Goal: Transaction & Acquisition: Purchase product/service

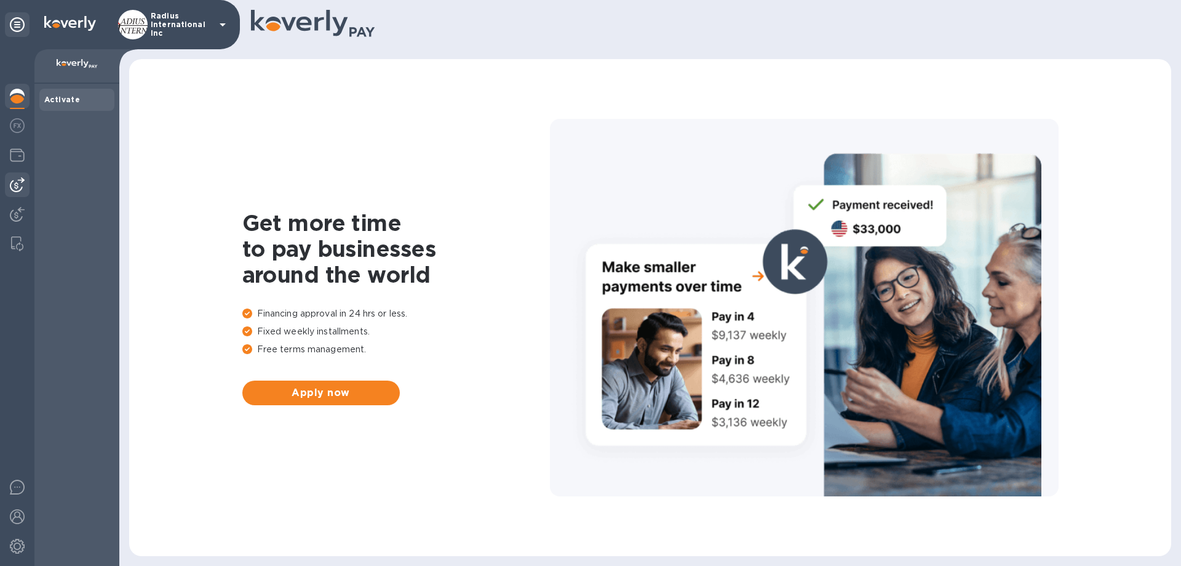
click at [12, 185] on img at bounding box center [17, 184] width 15 height 15
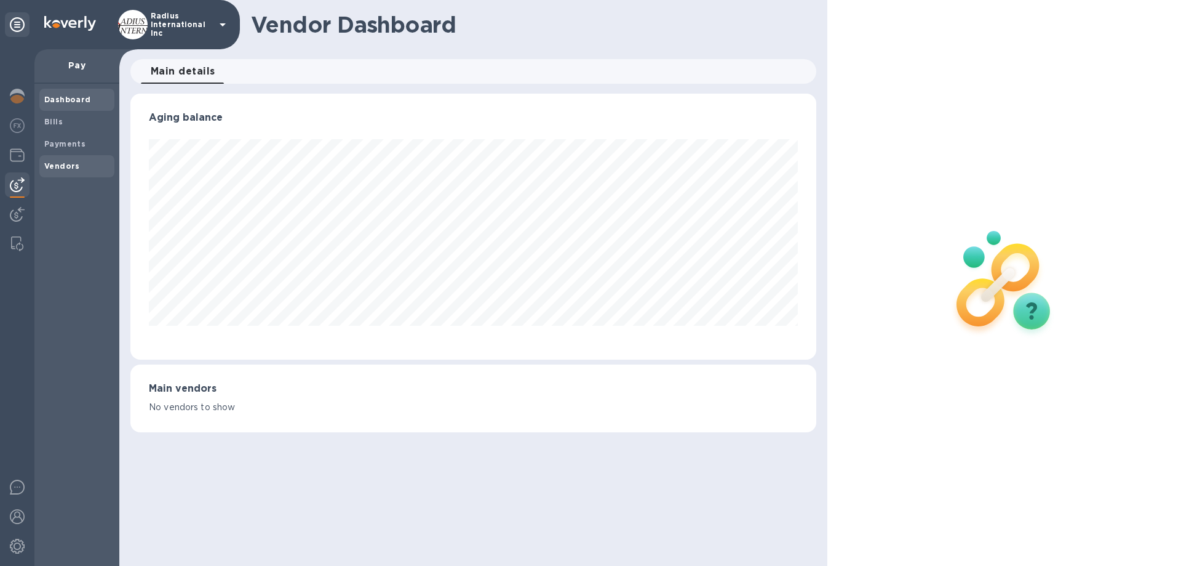
scroll to position [615095, 614679]
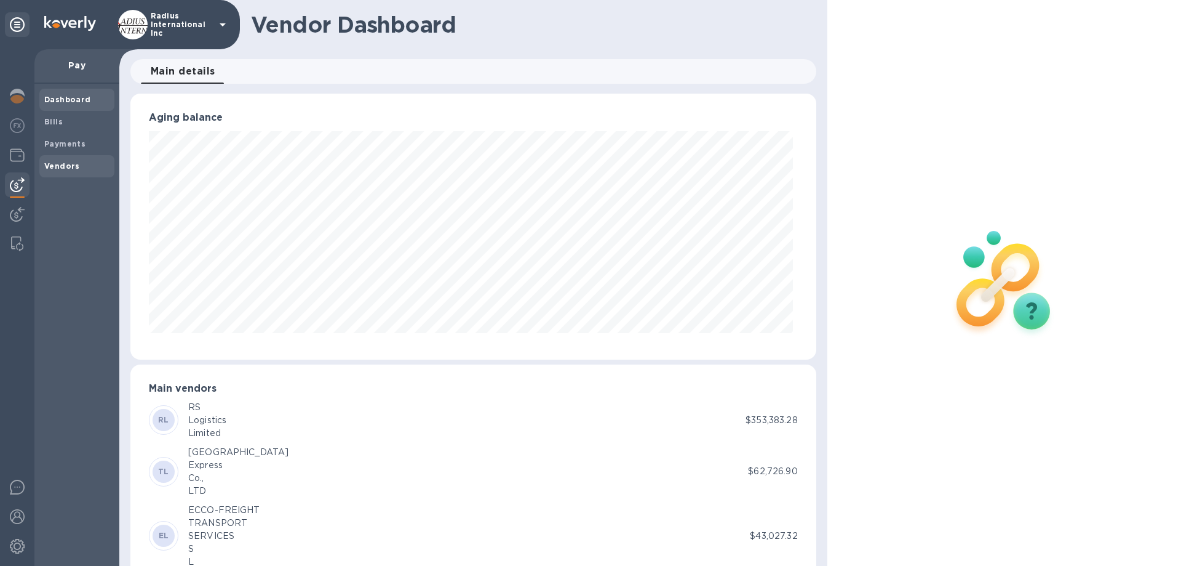
click at [58, 165] on b "Vendors" at bounding box center [62, 165] width 36 height 9
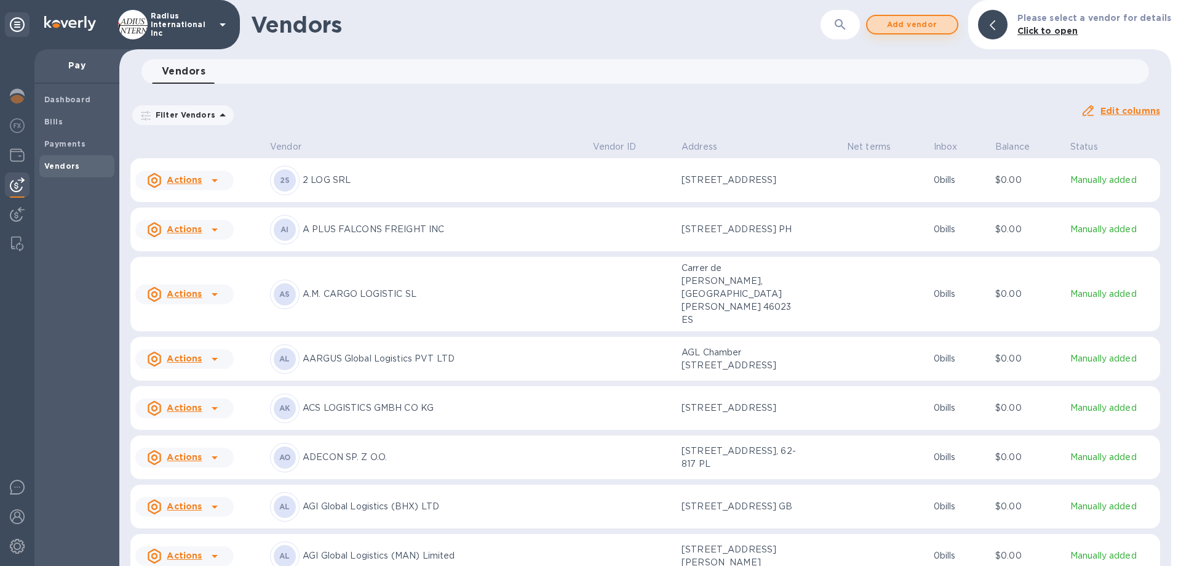
click at [910, 20] on span "Add vendor" at bounding box center [913, 24] width 70 height 15
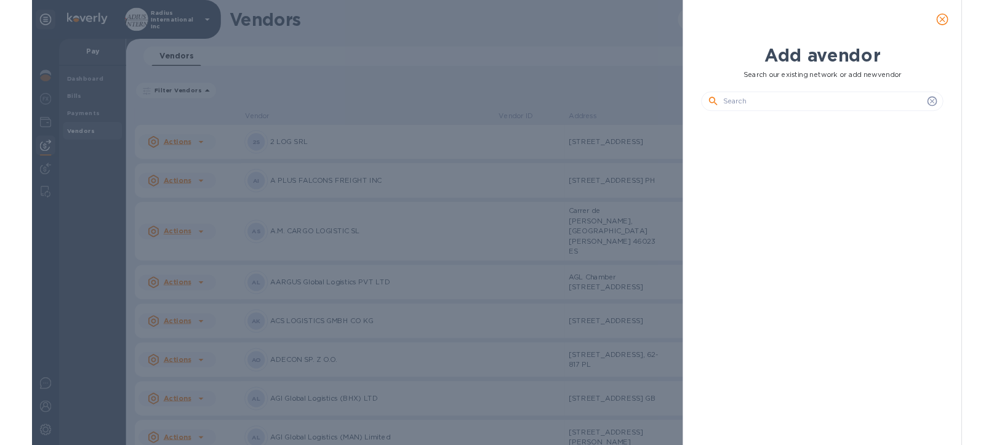
scroll to position [373, 313]
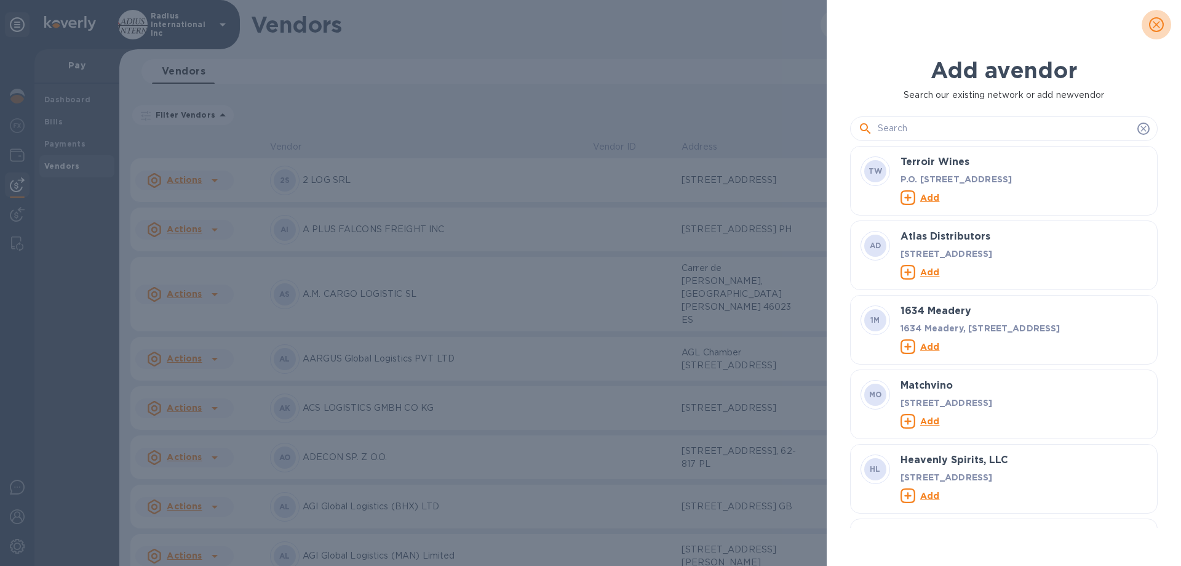
click at [1159, 18] on icon "close" at bounding box center [1157, 24] width 12 height 12
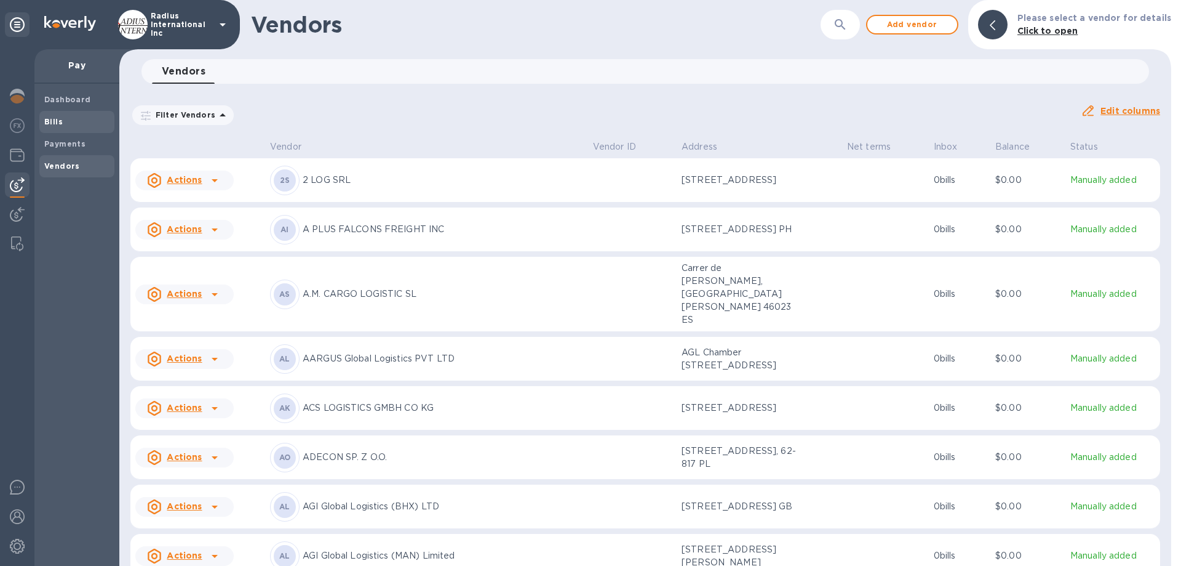
drag, startPoint x: 68, startPoint y: 126, endPoint x: 110, endPoint y: 129, distance: 42.6
click at [67, 126] on span "Bills" at bounding box center [76, 122] width 65 height 12
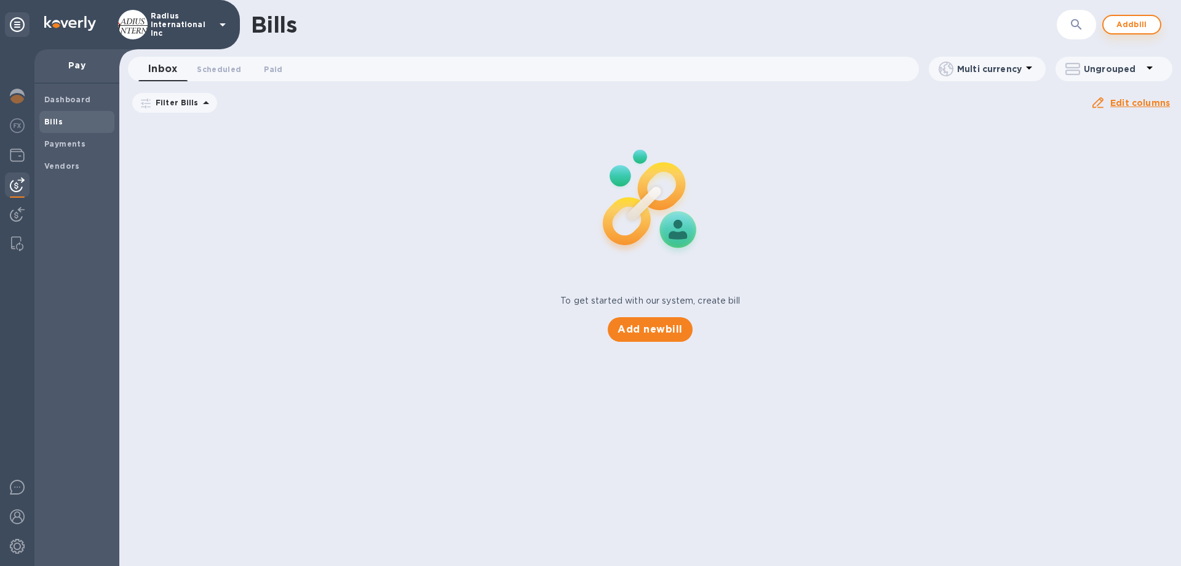
click at [1134, 20] on div "Bills ​ Add bill" at bounding box center [650, 24] width 1062 height 49
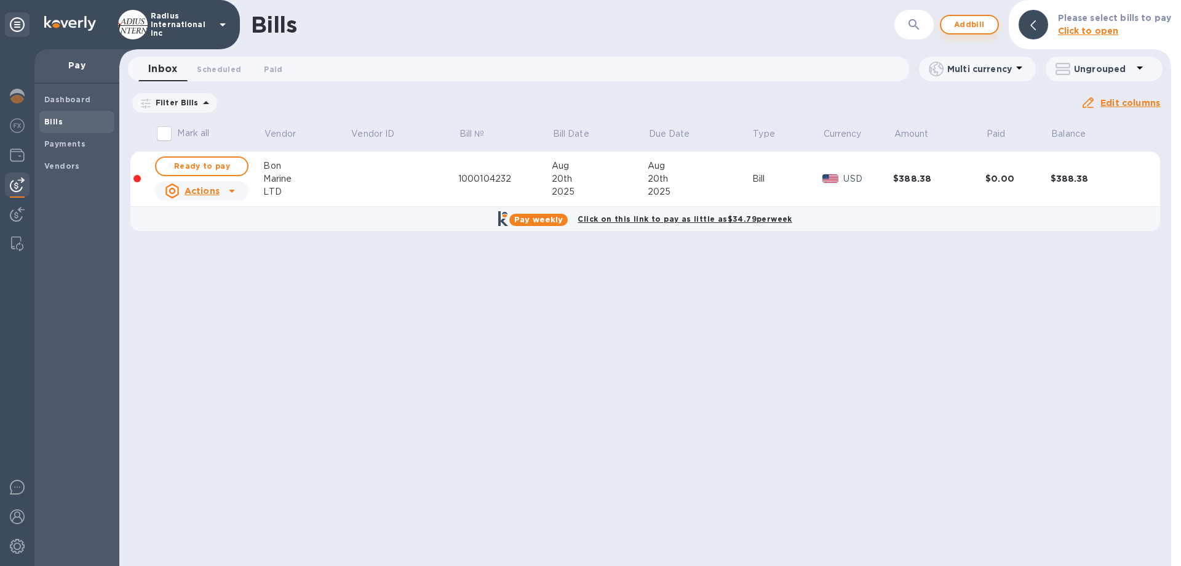
click at [972, 22] on span "Add bill" at bounding box center [969, 24] width 37 height 15
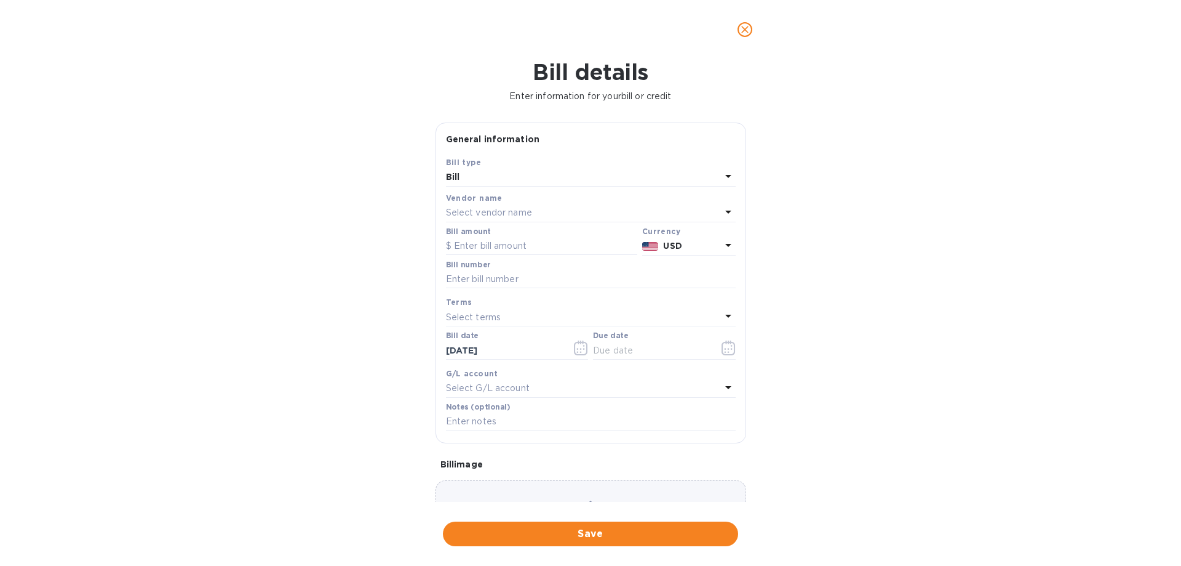
click at [509, 214] on p "Select vendor name" at bounding box center [489, 212] width 86 height 13
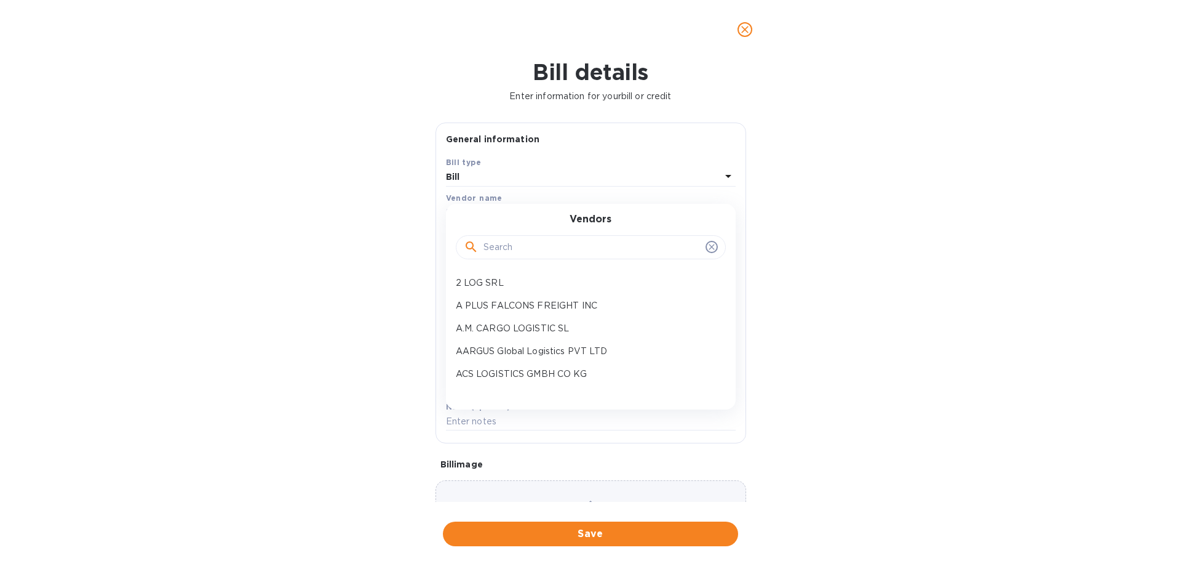
drag, startPoint x: 532, startPoint y: 240, endPoint x: 540, endPoint y: 239, distance: 8.7
click at [532, 240] on input "text" at bounding box center [592, 247] width 217 height 18
type input "htl"
click at [746, 28] on icon "close" at bounding box center [745, 29] width 12 height 12
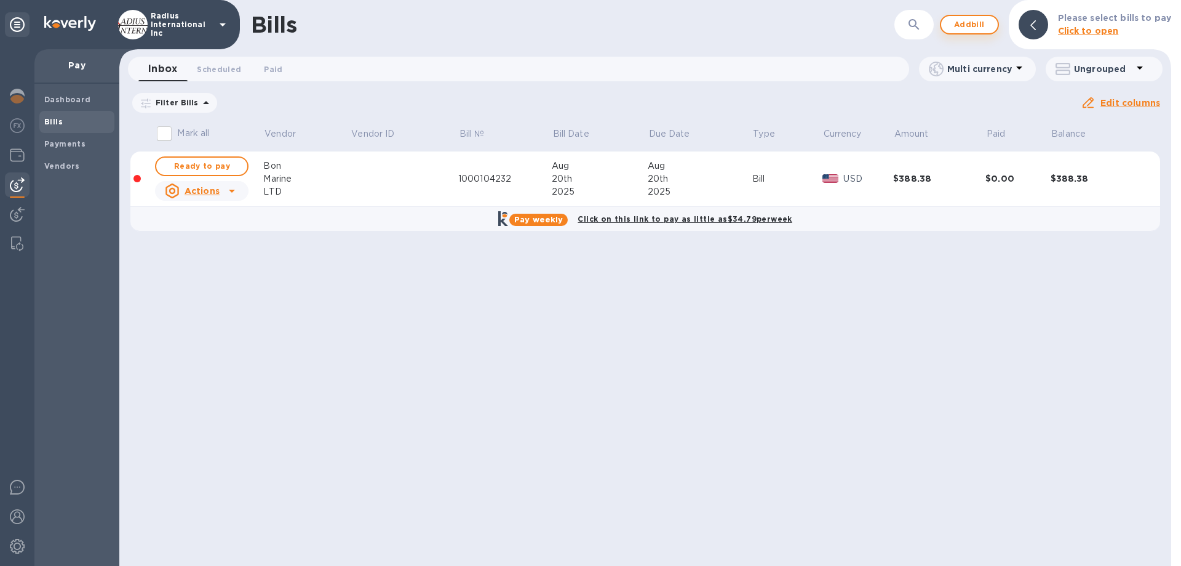
click at [970, 28] on span "Add bill" at bounding box center [969, 24] width 37 height 15
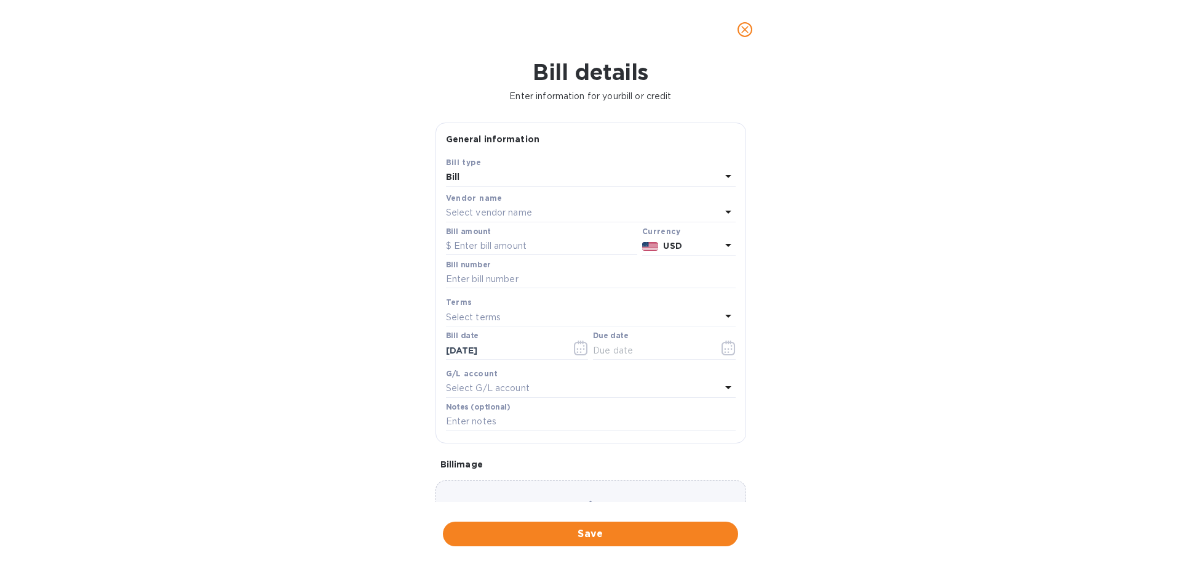
click at [472, 210] on p "Select vendor name" at bounding box center [489, 212] width 86 height 13
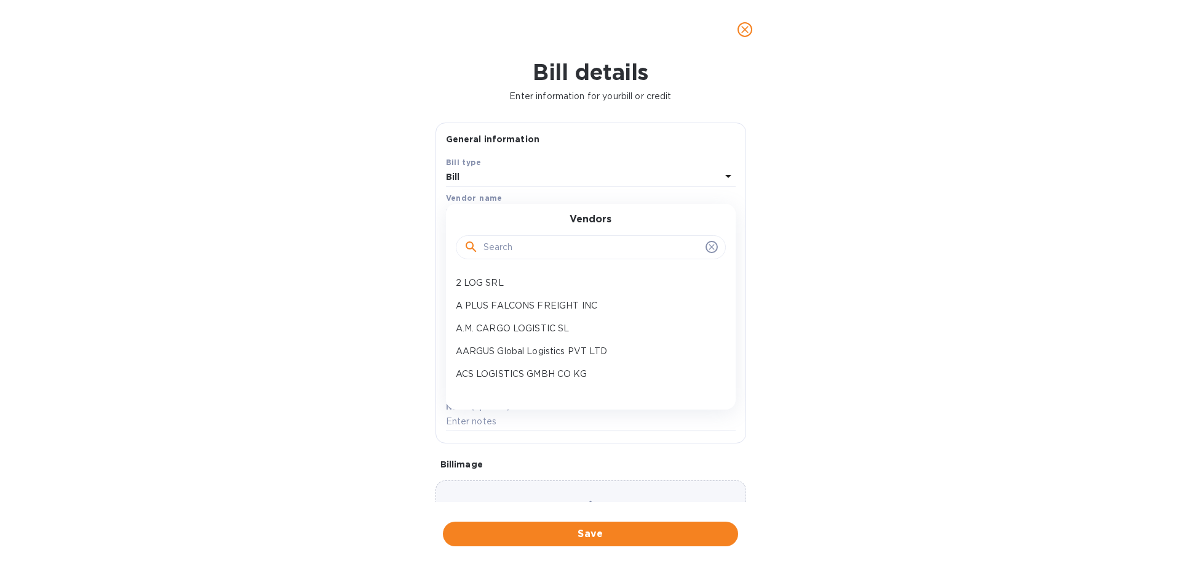
click at [517, 245] on input "text" at bounding box center [592, 247] width 217 height 18
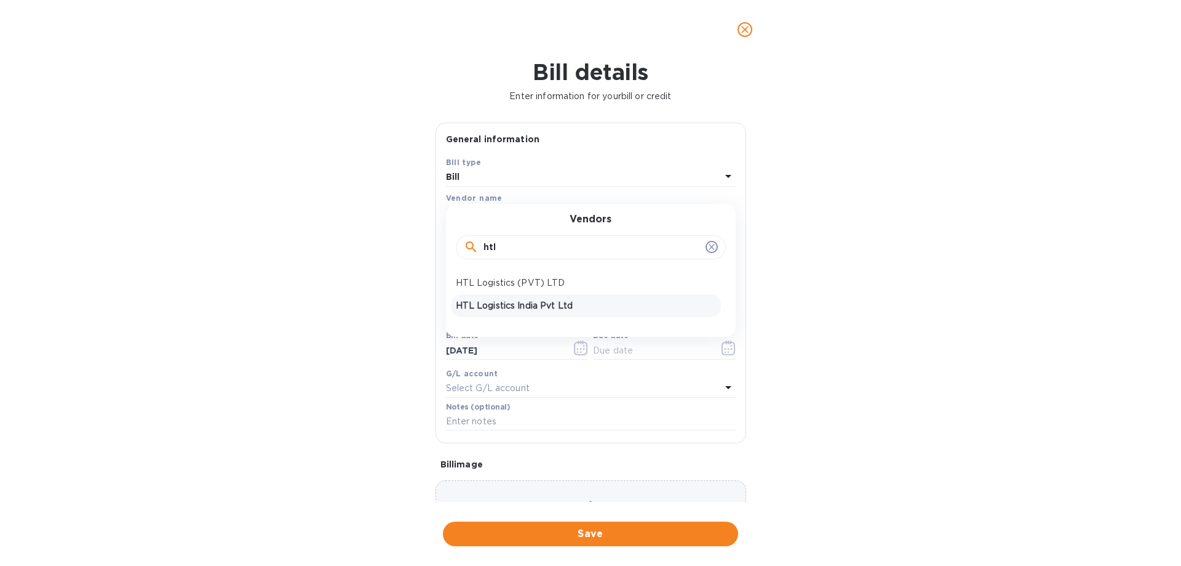
type input "htl"
click at [542, 301] on p "HTL Logistics India Pvt Ltd" at bounding box center [586, 305] width 260 height 13
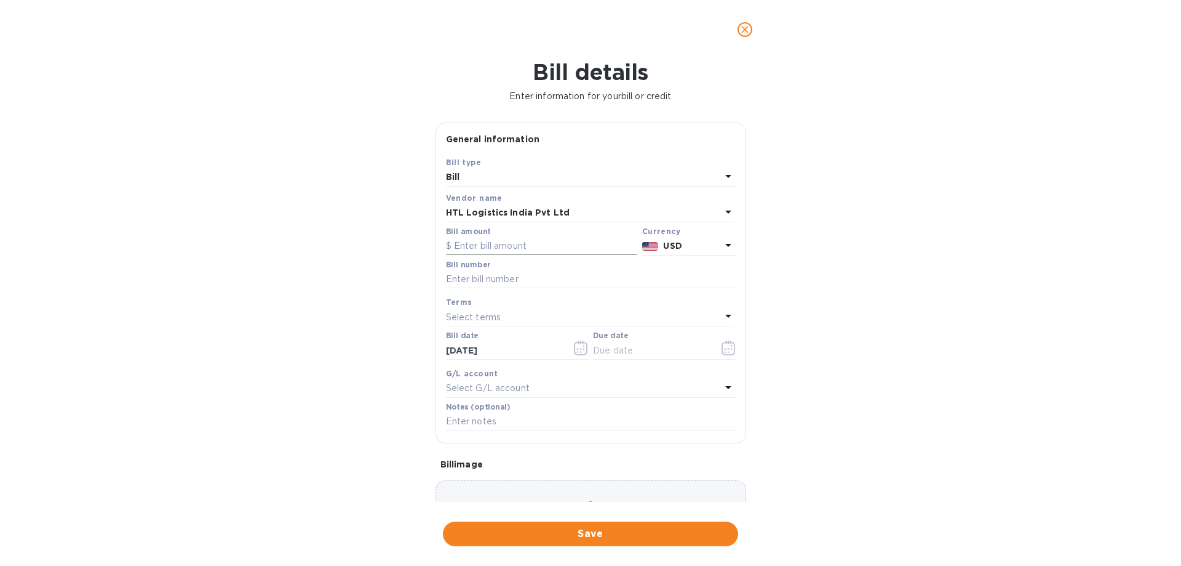
click at [514, 249] on input "text" at bounding box center [541, 246] width 191 height 18
type input "6,256"
type input "June SOA"
drag, startPoint x: 612, startPoint y: 350, endPoint x: 698, endPoint y: 350, distance: 86.2
click at [614, 350] on input "text" at bounding box center [651, 350] width 116 height 18
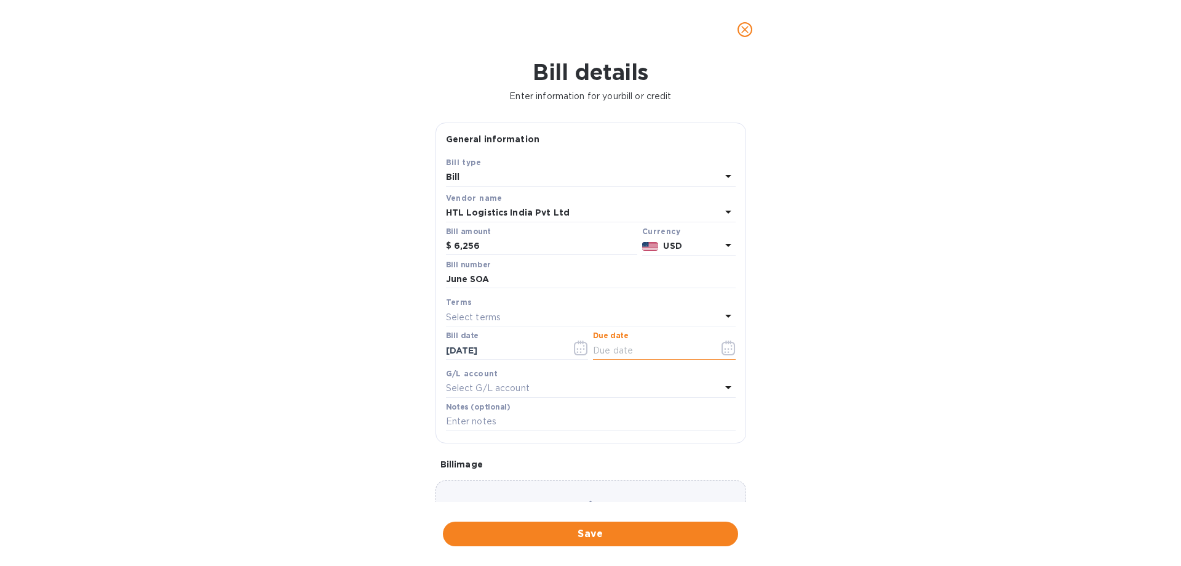
click at [732, 347] on button "button" at bounding box center [728, 348] width 29 height 30
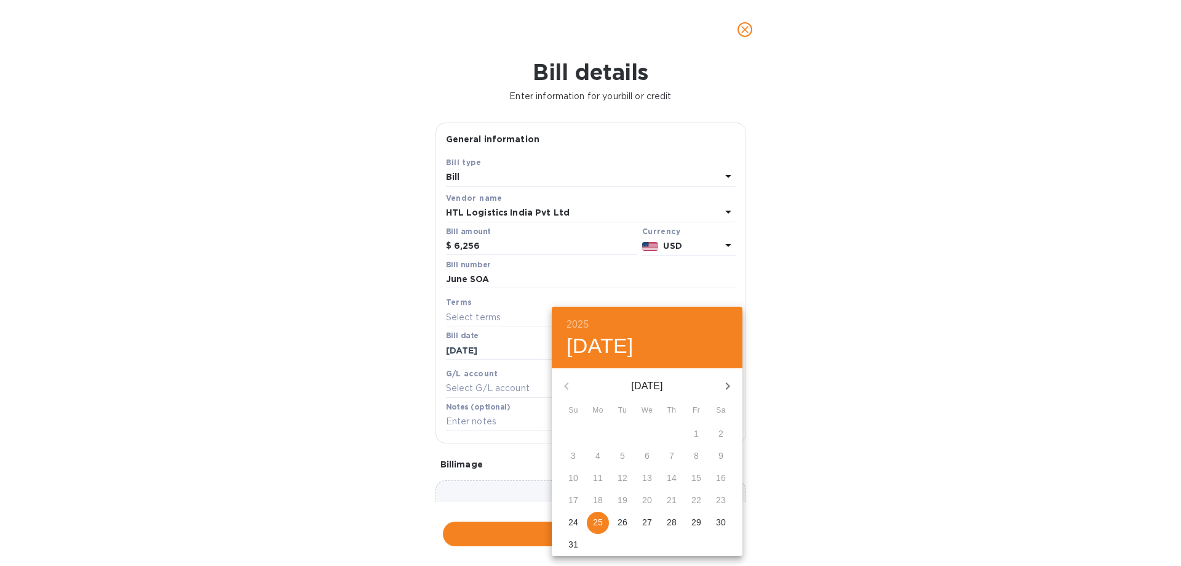
drag, startPoint x: 596, startPoint y: 519, endPoint x: 913, endPoint y: 484, distance: 318.8
click at [596, 518] on p "25" at bounding box center [598, 522] width 10 height 12
type input "[DATE]"
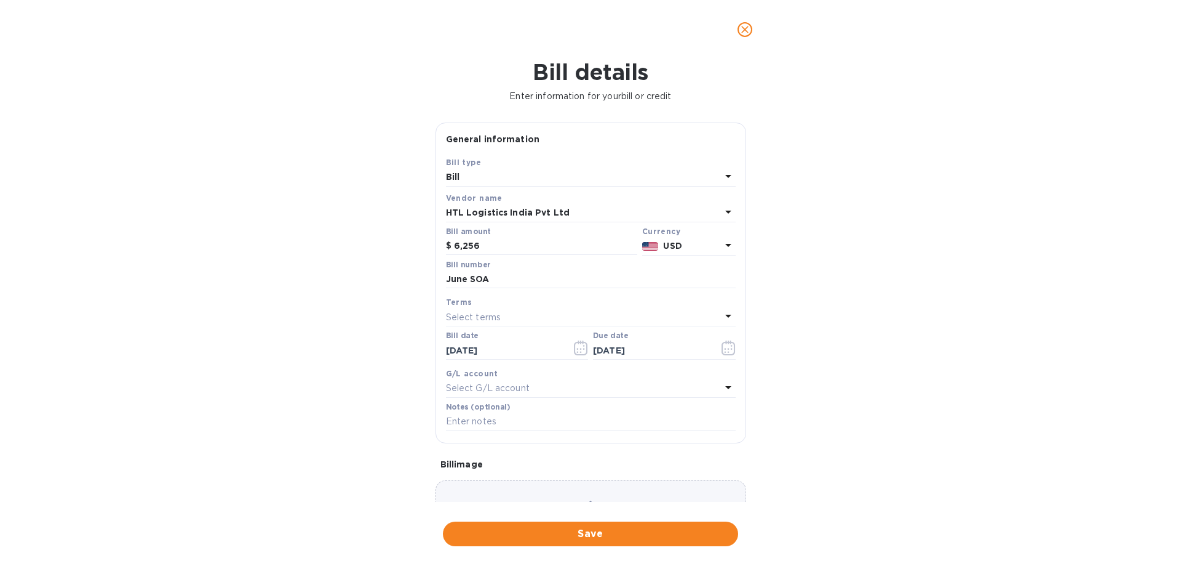
drag, startPoint x: 924, startPoint y: 482, endPoint x: 814, endPoint y: 513, distance: 113.9
click at [920, 483] on div "2025 Mon, Aug [DATE] Mo Tu We Th Fr Sa 27 28 29 30 31 1 2 3 4 5 6 7 8 9 10 11 1…" at bounding box center [590, 283] width 1181 height 566
drag, startPoint x: 631, startPoint y: 536, endPoint x: 685, endPoint y: 396, distance: 150.2
click at [633, 532] on span "Save" at bounding box center [591, 533] width 276 height 15
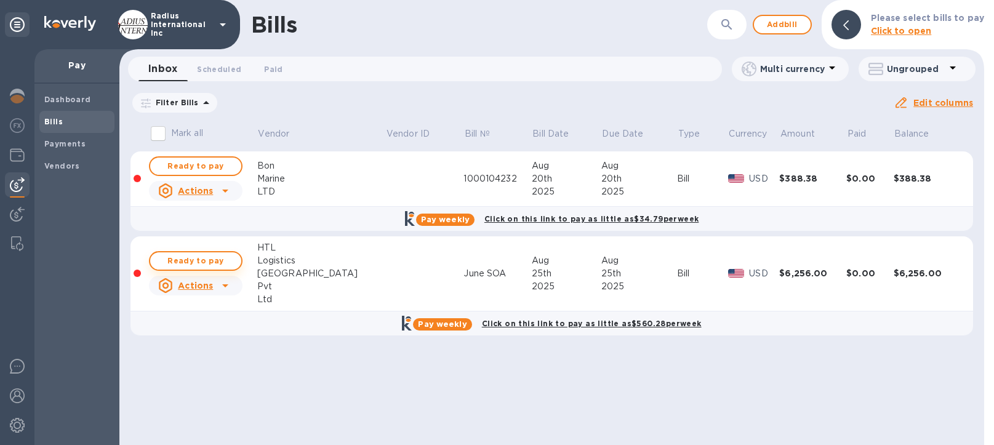
click at [234, 256] on button "Ready to pay" at bounding box center [196, 261] width 94 height 20
click at [212, 259] on span "Ready to pay" at bounding box center [195, 261] width 71 height 15
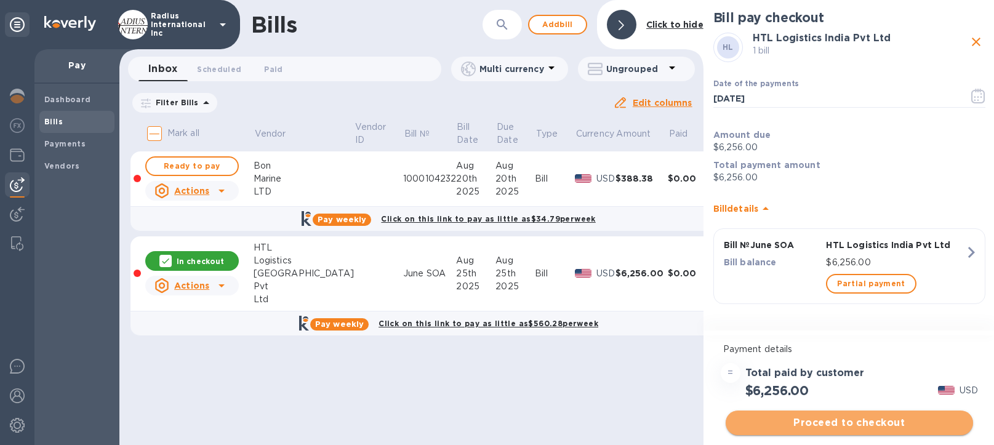
click at [852, 417] on span "Proceed to checkout" at bounding box center [849, 422] width 228 height 15
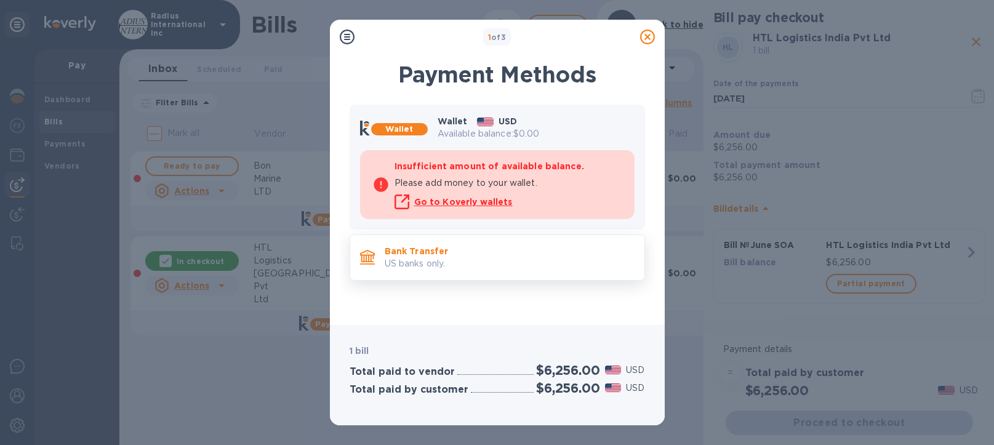
click at [476, 260] on p "US banks only." at bounding box center [510, 263] width 250 height 13
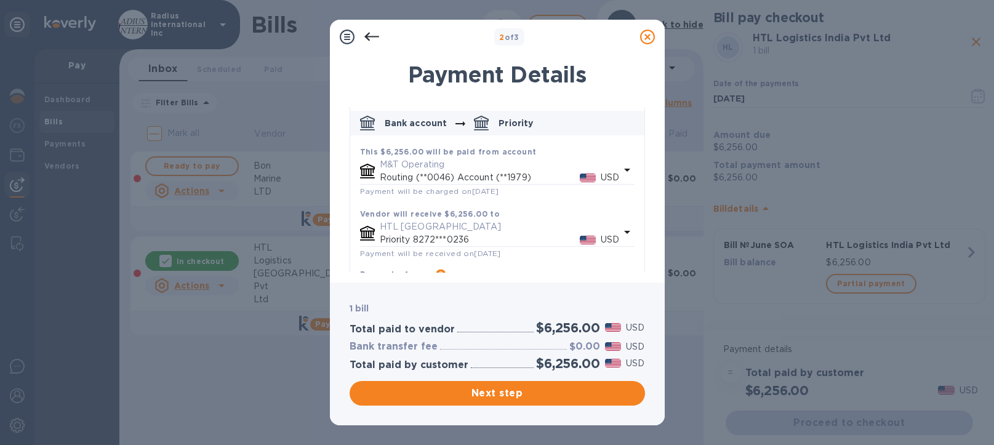
scroll to position [108, 0]
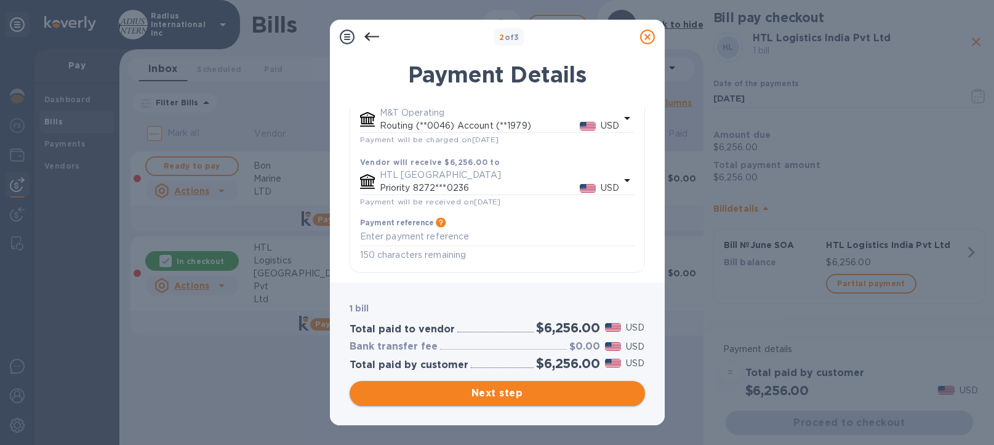
click at [548, 399] on span "Next step" at bounding box center [497, 393] width 276 height 15
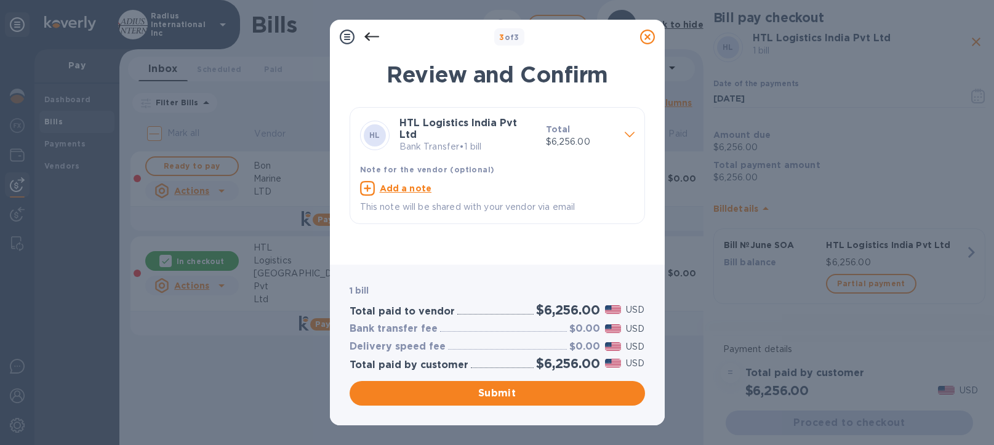
drag, startPoint x: 563, startPoint y: 393, endPoint x: 159, endPoint y: 332, distance: 408.9
click at [564, 392] on span "Submit" at bounding box center [497, 393] width 276 height 15
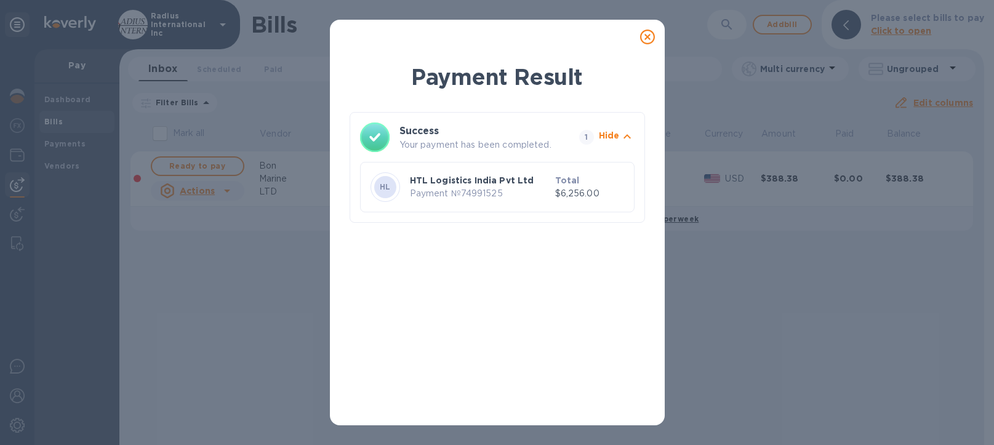
click at [650, 38] on icon at bounding box center [647, 37] width 15 height 15
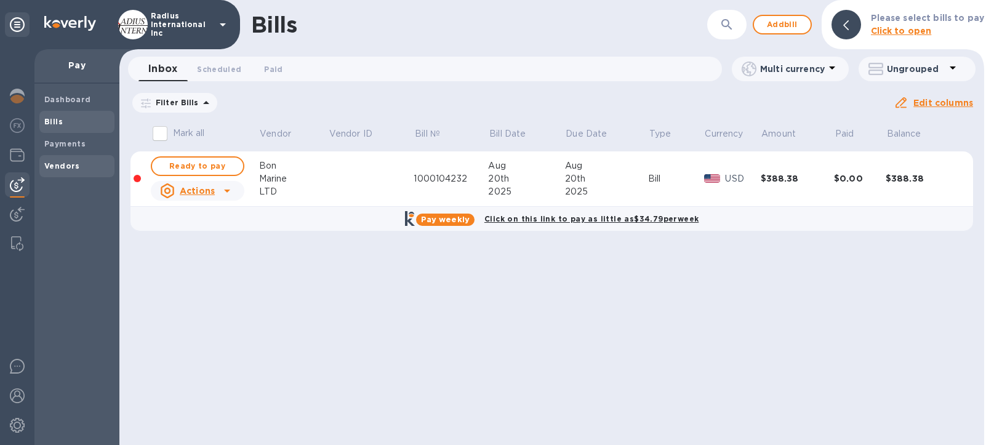
click at [57, 160] on span "Vendors" at bounding box center [62, 166] width 36 height 12
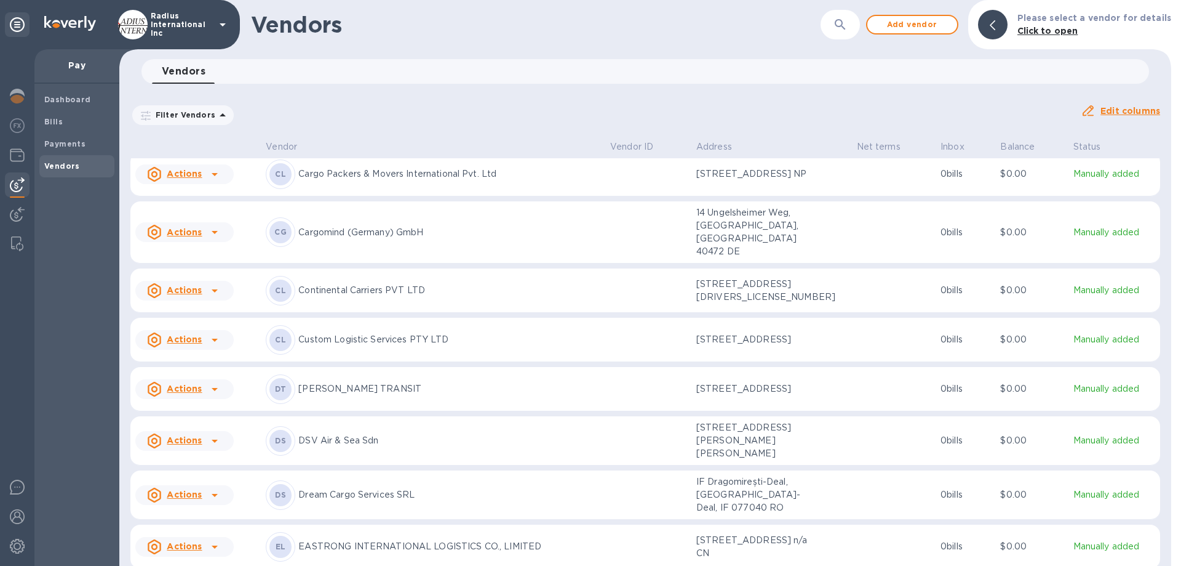
scroll to position [2149, 0]
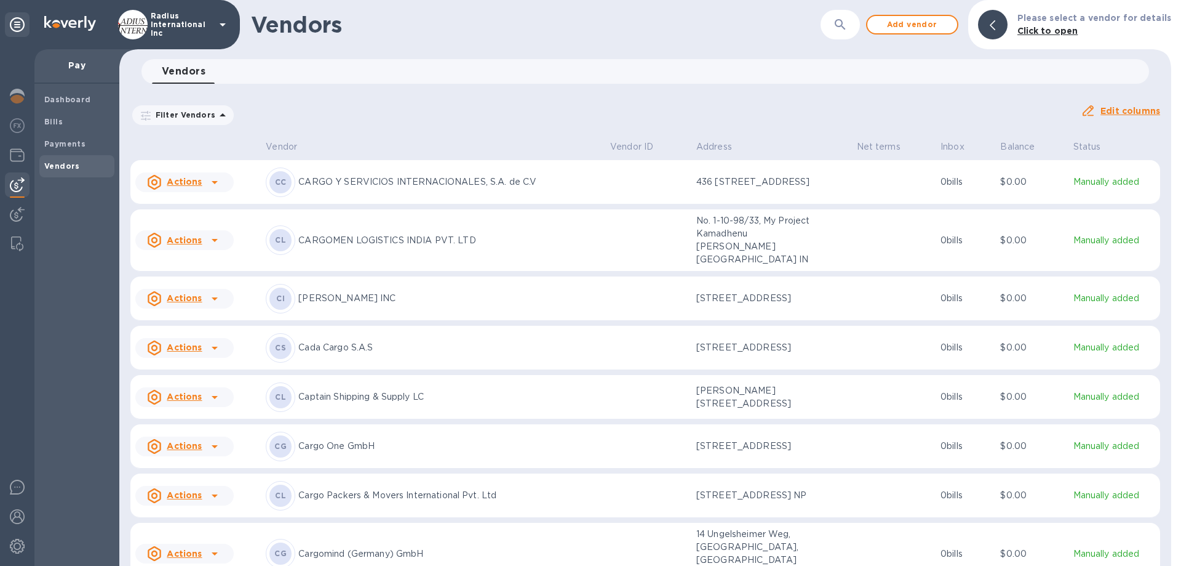
click at [409, 292] on p "[PERSON_NAME] INC" at bounding box center [449, 298] width 302 height 13
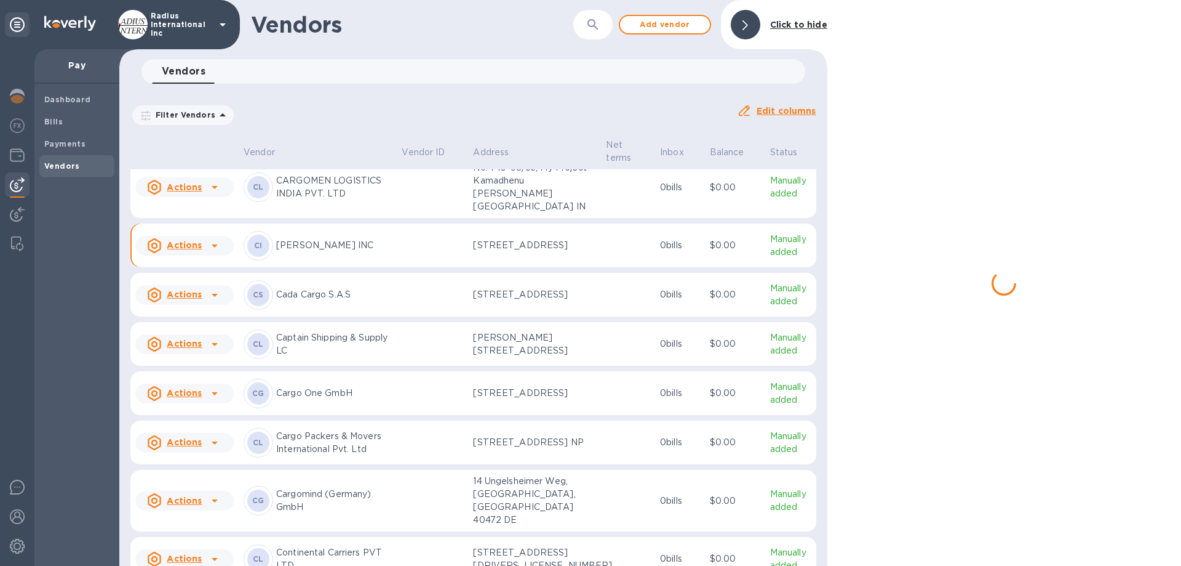
scroll to position [2130, 0]
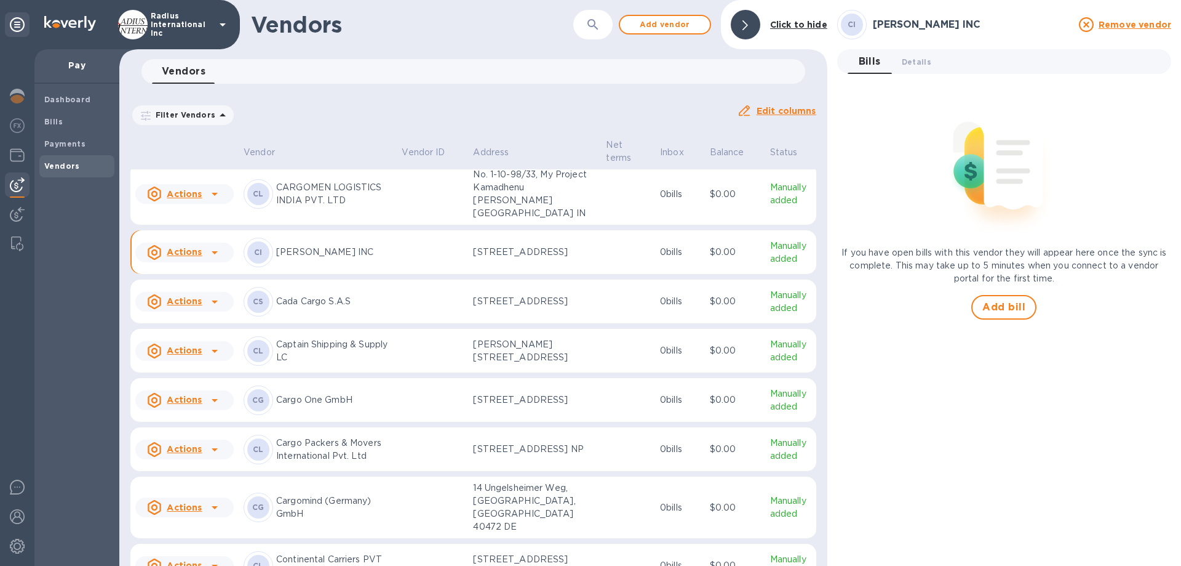
click at [922, 62] on span "Details 0" at bounding box center [917, 61] width 30 height 13
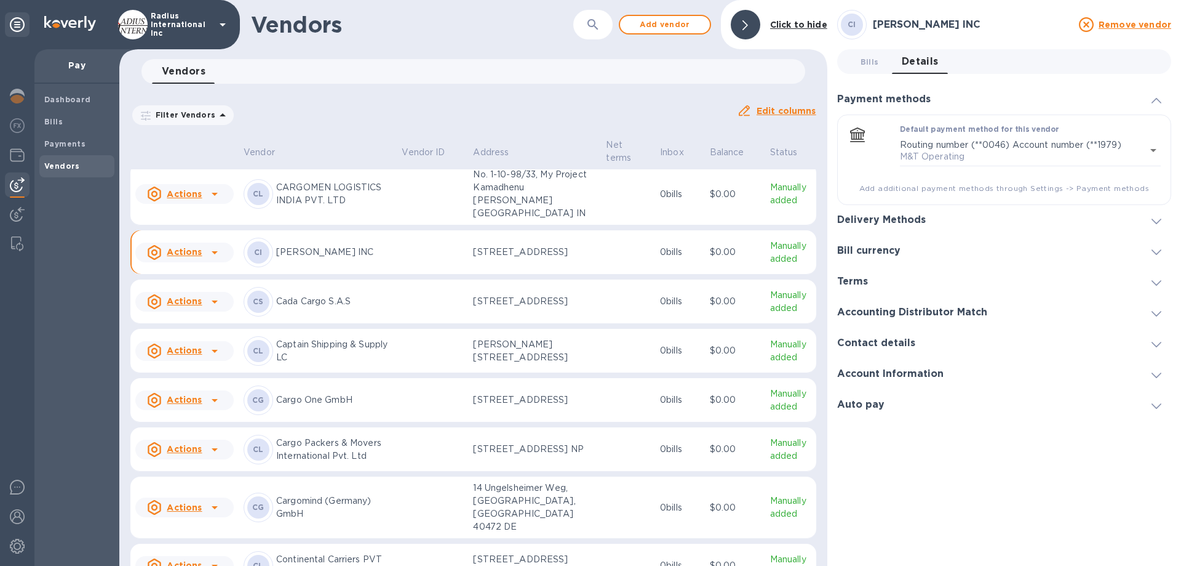
click at [880, 217] on h3 "Delivery Methods" at bounding box center [882, 220] width 89 height 12
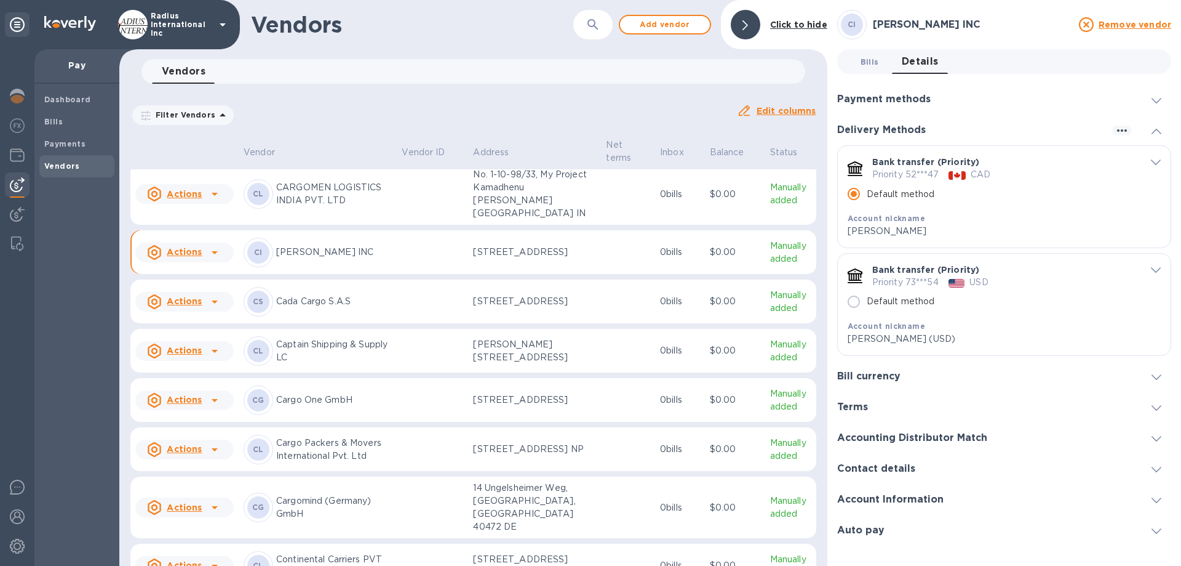
drag, startPoint x: 873, startPoint y: 56, endPoint x: 874, endPoint y: 64, distance: 8.1
click at [873, 56] on span "Bills 0" at bounding box center [870, 61] width 18 height 13
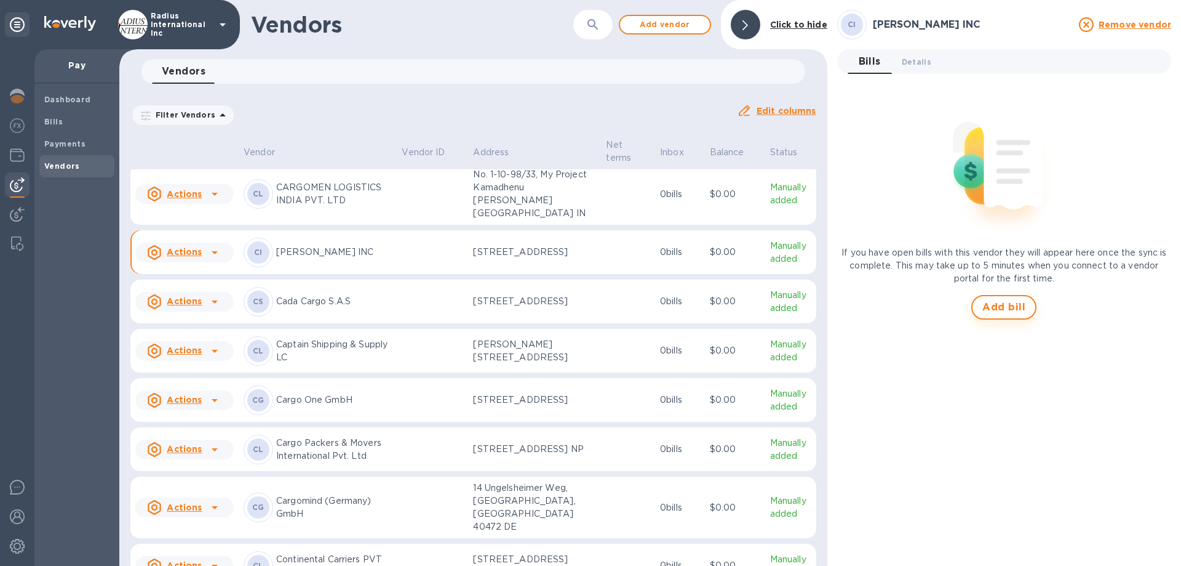
click at [1005, 302] on span "Add bill" at bounding box center [1004, 307] width 43 height 15
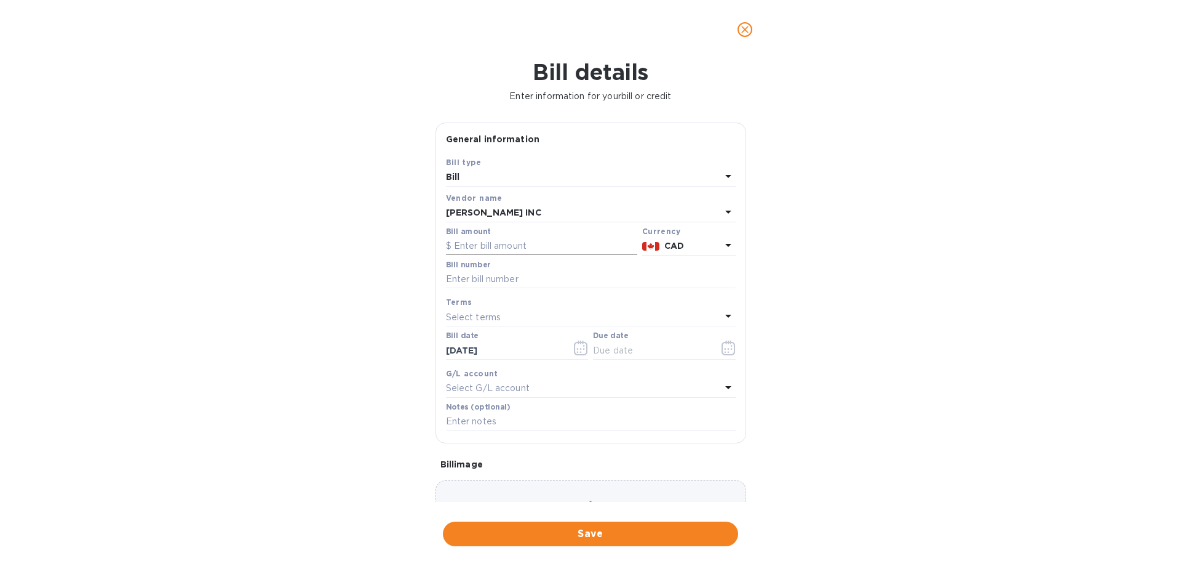
click at [498, 242] on input "text" at bounding box center [541, 246] width 191 height 18
click at [495, 244] on input "text" at bounding box center [541, 246] width 191 height 18
type input "2,984.98"
click at [524, 279] on input "text" at bounding box center [591, 279] width 290 height 18
type input "O"
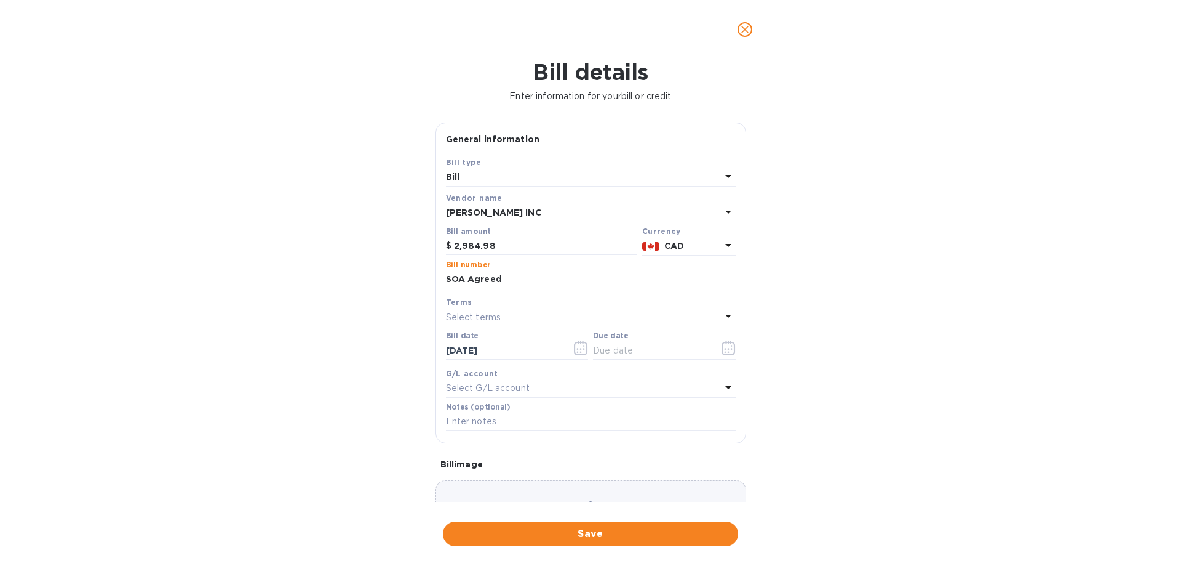
type input "SOA Agreed"
click at [616, 346] on input "text" at bounding box center [651, 350] width 116 height 18
click at [726, 338] on button "button" at bounding box center [728, 348] width 29 height 30
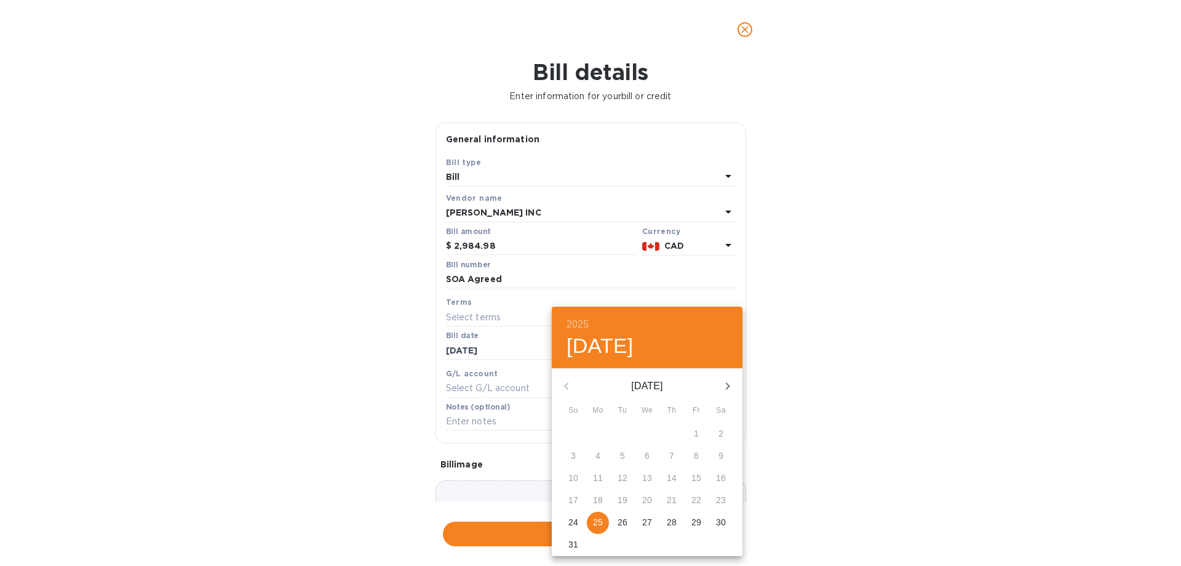
click at [599, 516] on p "25" at bounding box center [598, 522] width 10 height 12
type input "[DATE]"
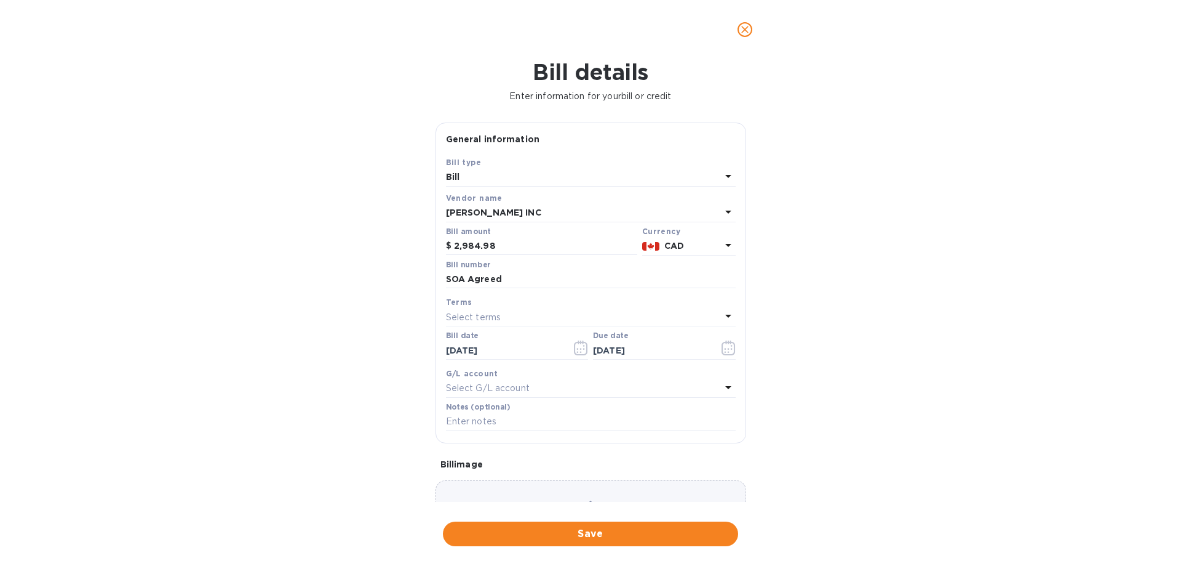
click at [860, 468] on div "2025 Mon, Aug [DATE] Mo Tu We Th Fr Sa 27 28 29 30 31 1 2 3 4 5 6 7 8 9 10 11 1…" at bounding box center [590, 283] width 1181 height 566
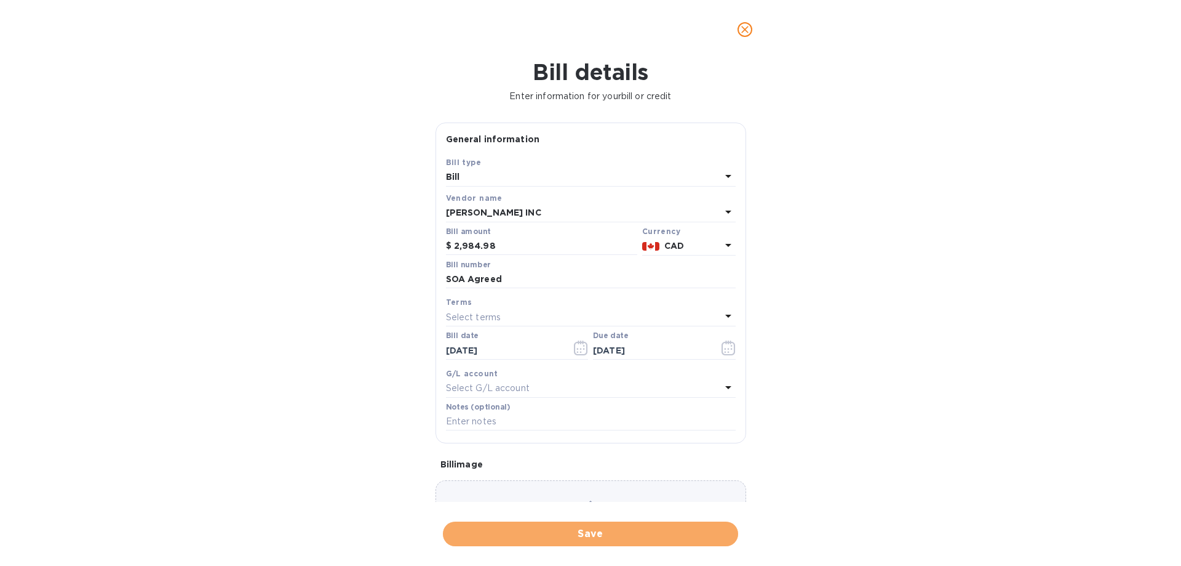
drag, startPoint x: 606, startPoint y: 535, endPoint x: 618, endPoint y: 519, distance: 20.2
click at [606, 533] on span "Save" at bounding box center [591, 533] width 276 height 15
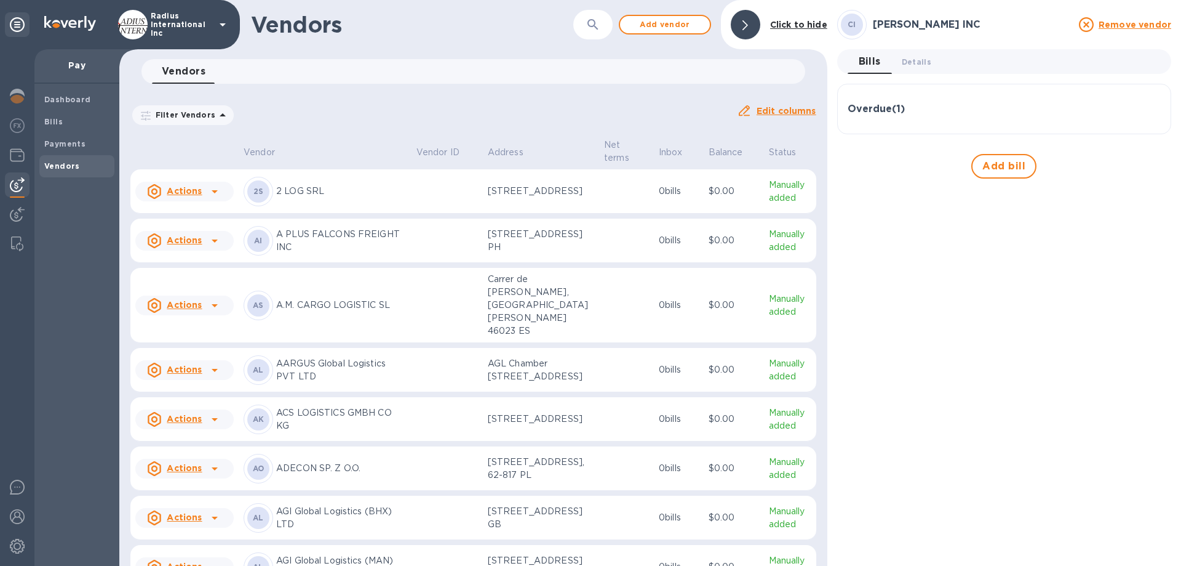
click at [57, 122] on b "Bills" at bounding box center [53, 121] width 18 height 9
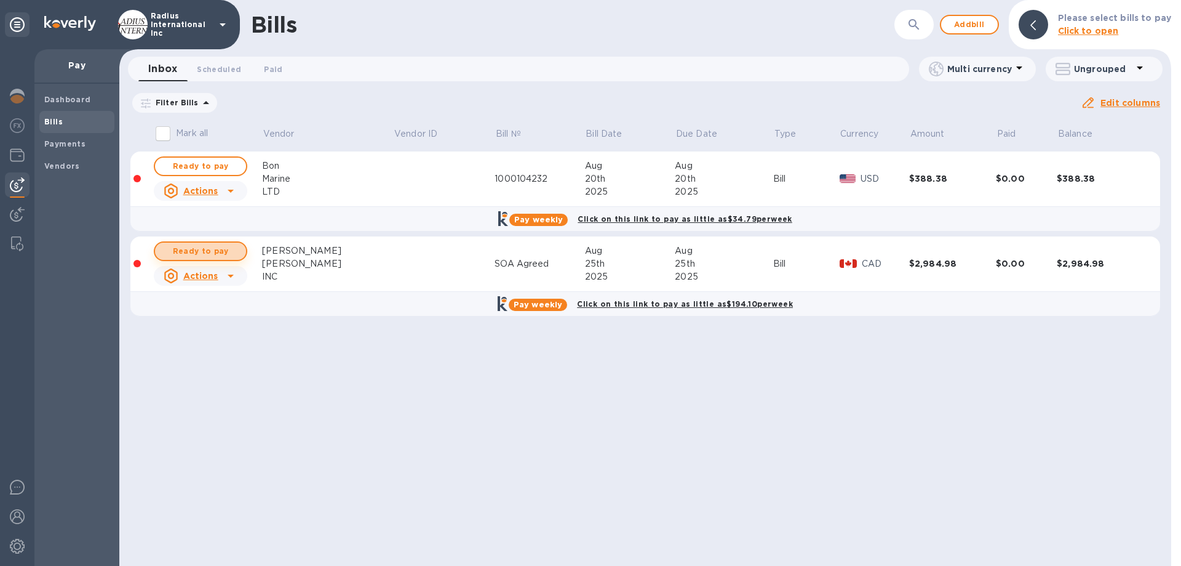
click at [217, 252] on span "Ready to pay" at bounding box center [200, 251] width 71 height 15
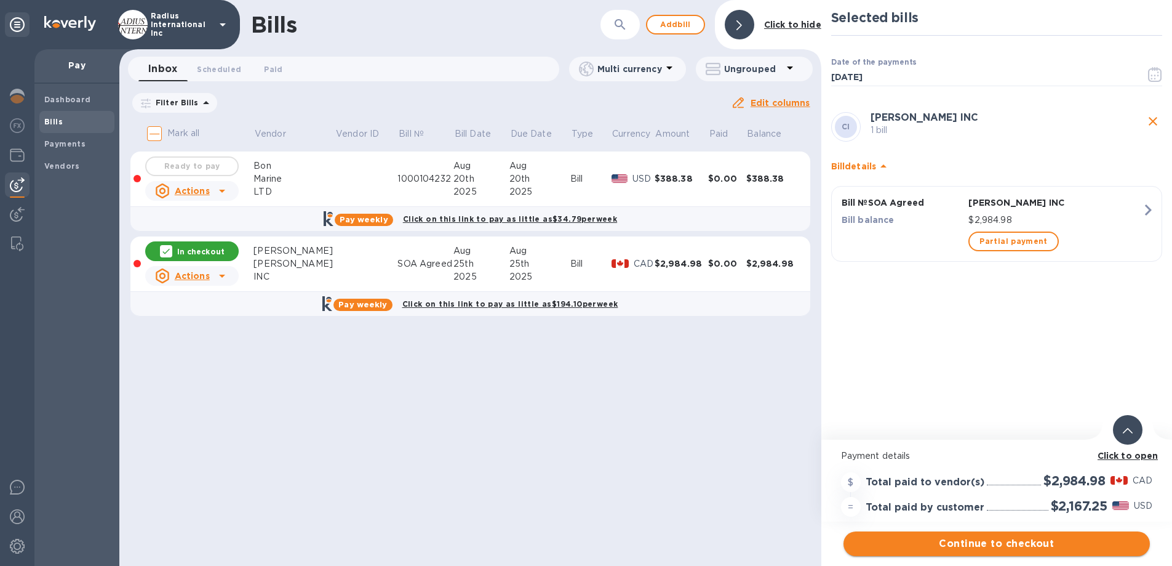
click at [999, 544] on span "Continue to checkout" at bounding box center [997, 543] width 287 height 15
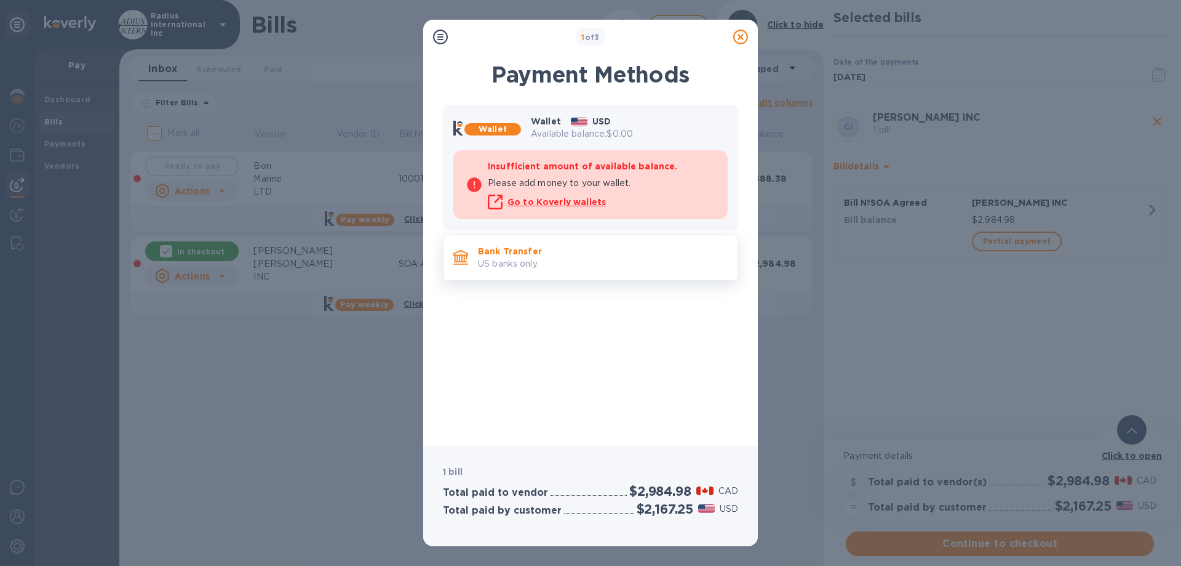
click at [546, 261] on p "US banks only." at bounding box center [603, 263] width 250 height 13
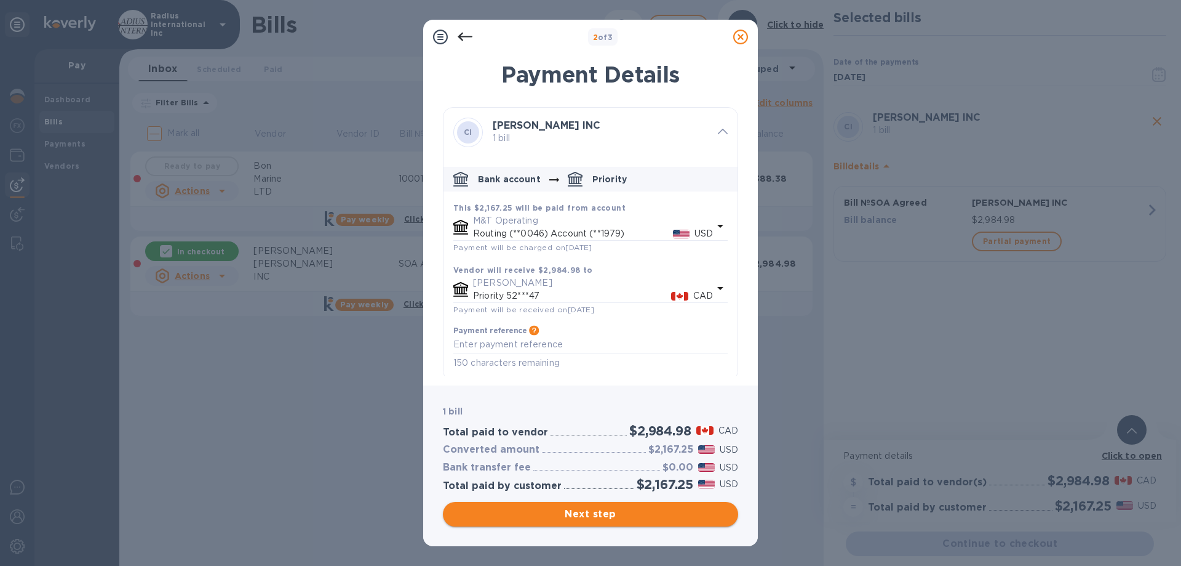
click at [629, 508] on span "Next step" at bounding box center [591, 513] width 276 height 15
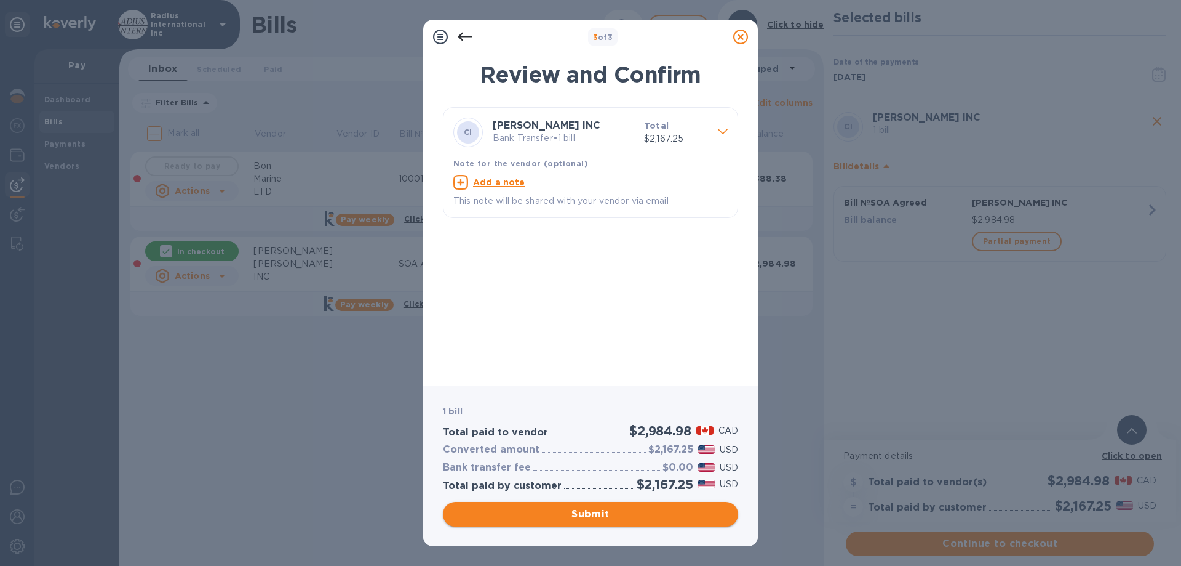
click at [610, 511] on span "Submit" at bounding box center [591, 513] width 276 height 15
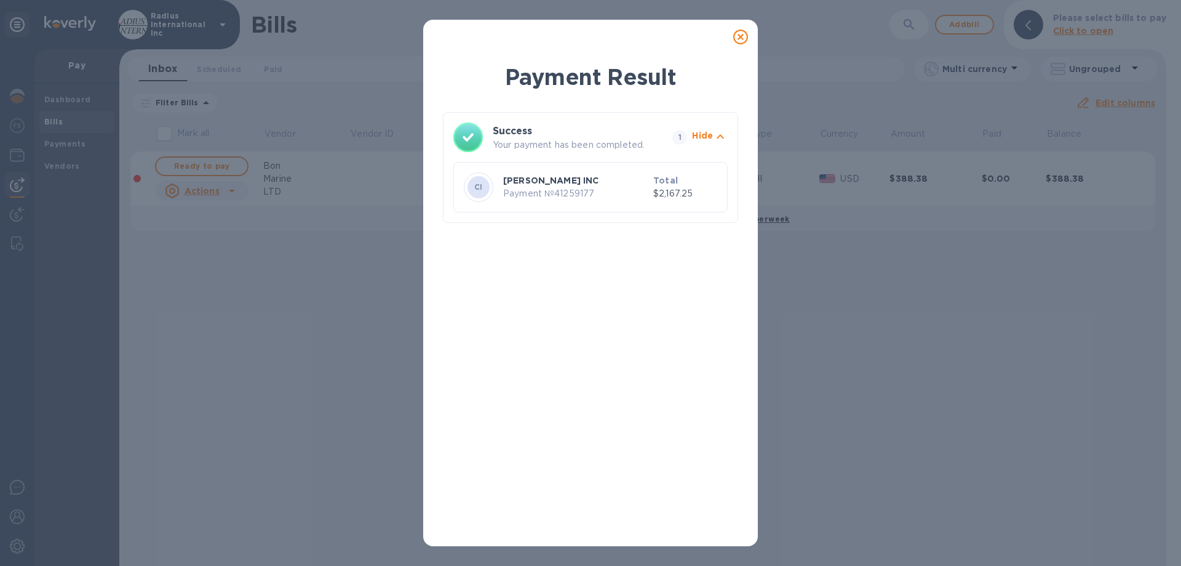
click at [740, 36] on icon at bounding box center [741, 37] width 15 height 15
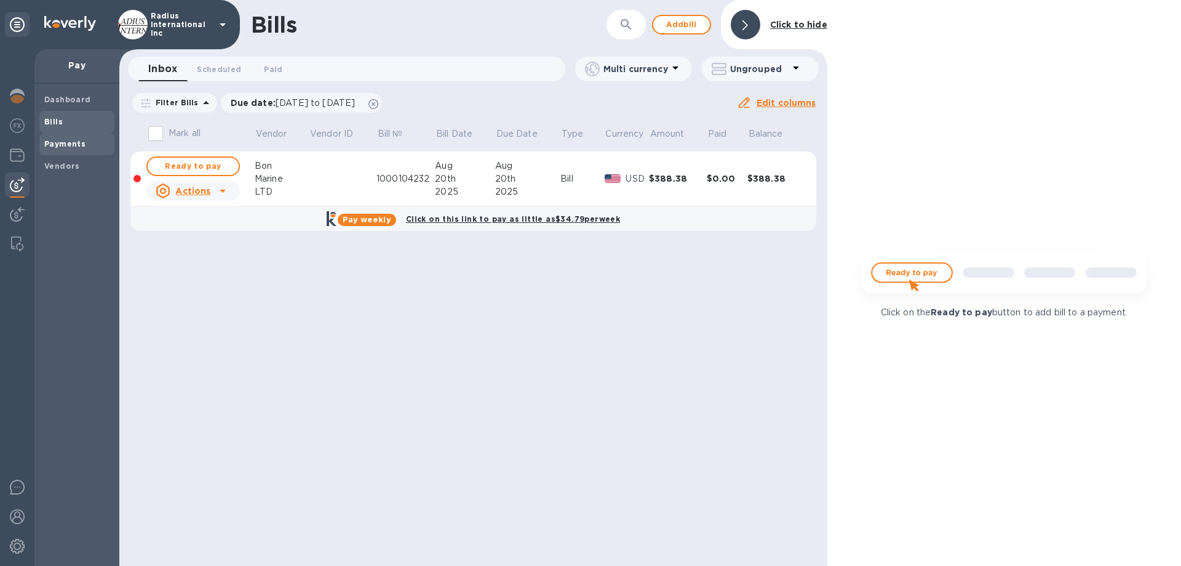
click at [82, 145] on span "Payments" at bounding box center [76, 144] width 65 height 12
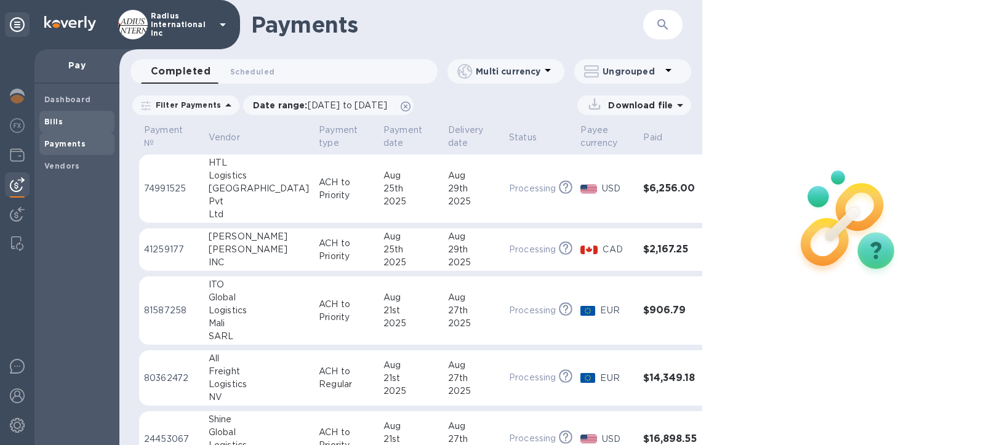
click at [52, 129] on div "Bills" at bounding box center [76, 122] width 75 height 22
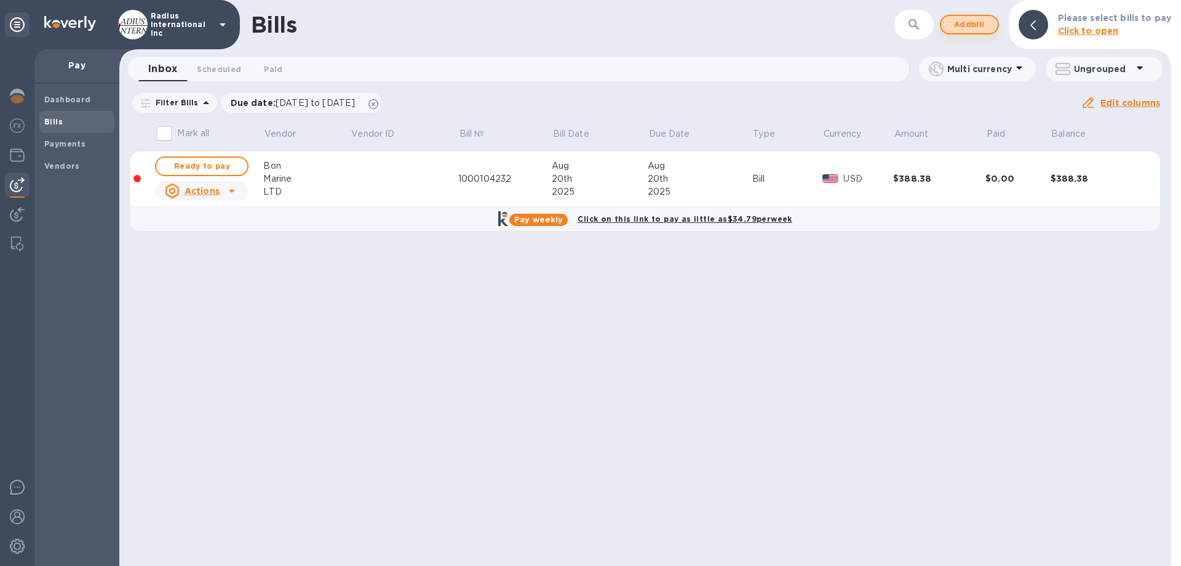
click at [977, 26] on span "Add bill" at bounding box center [969, 24] width 37 height 15
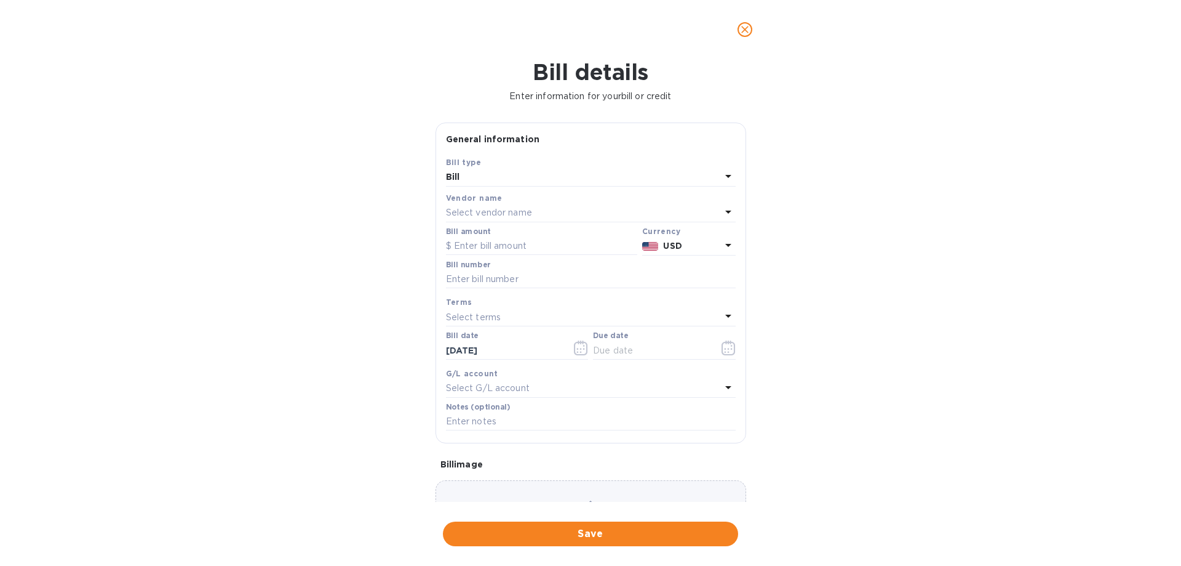
click at [532, 214] on p "Select vendor name" at bounding box center [489, 212] width 86 height 13
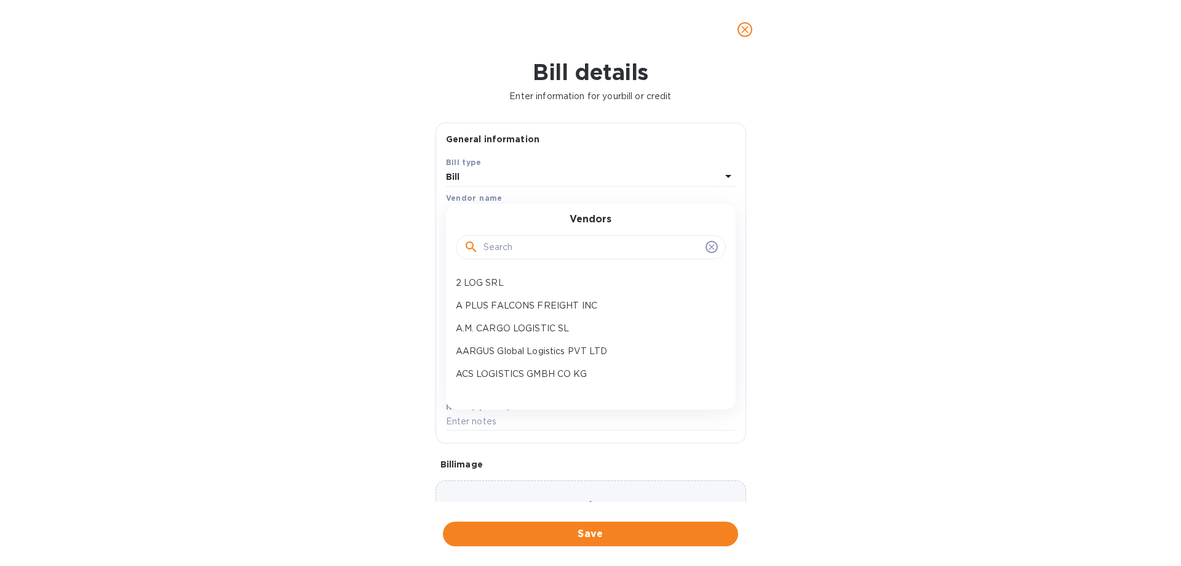
click at [503, 247] on input "text" at bounding box center [592, 247] width 217 height 18
type input "kds"
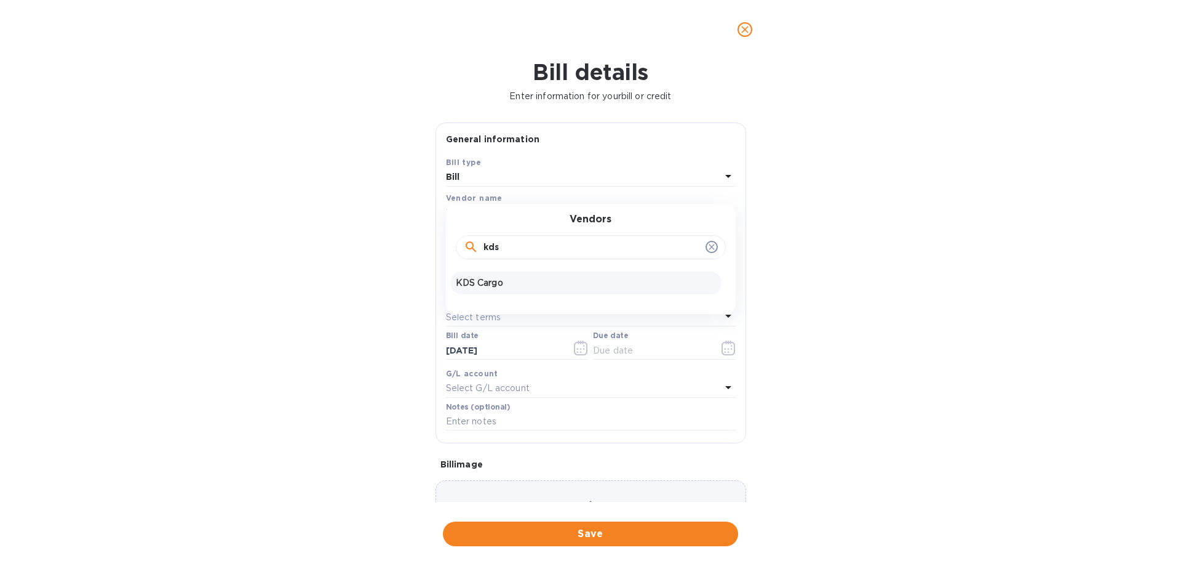
click at [505, 282] on p "KDS Cargo" at bounding box center [586, 282] width 260 height 13
click at [514, 248] on input "text" at bounding box center [541, 246] width 191 height 18
type input "10,355.73"
type input "May SOA KDS"
click at [608, 350] on input "text" at bounding box center [651, 350] width 116 height 18
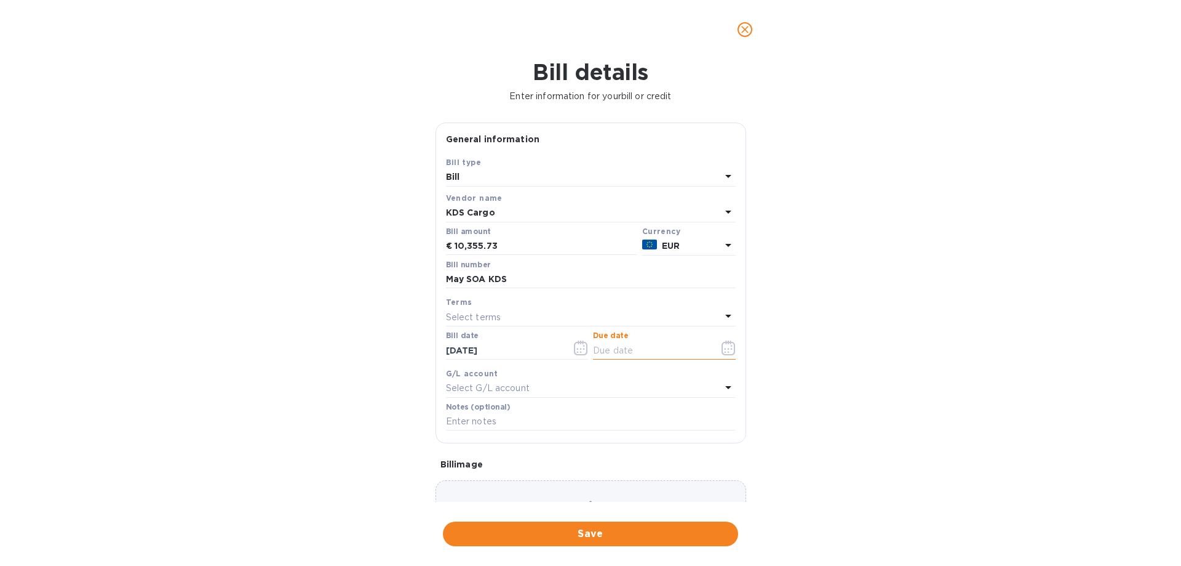
click at [730, 345] on icon "button" at bounding box center [731, 346] width 2 height 2
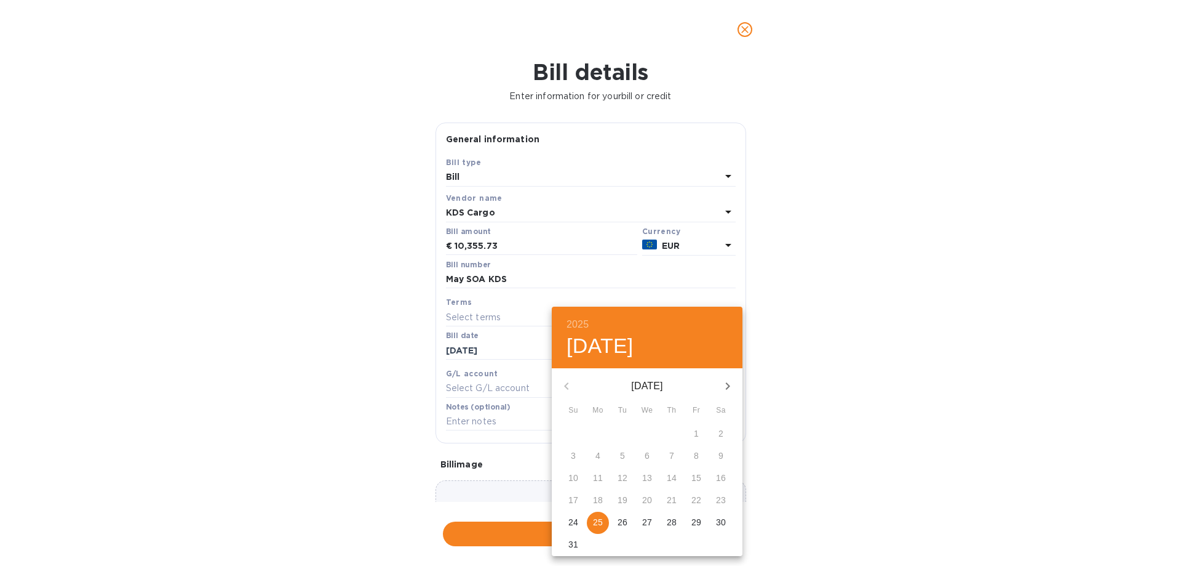
click at [600, 522] on p "25" at bounding box center [598, 522] width 10 height 12
type input "[DATE]"
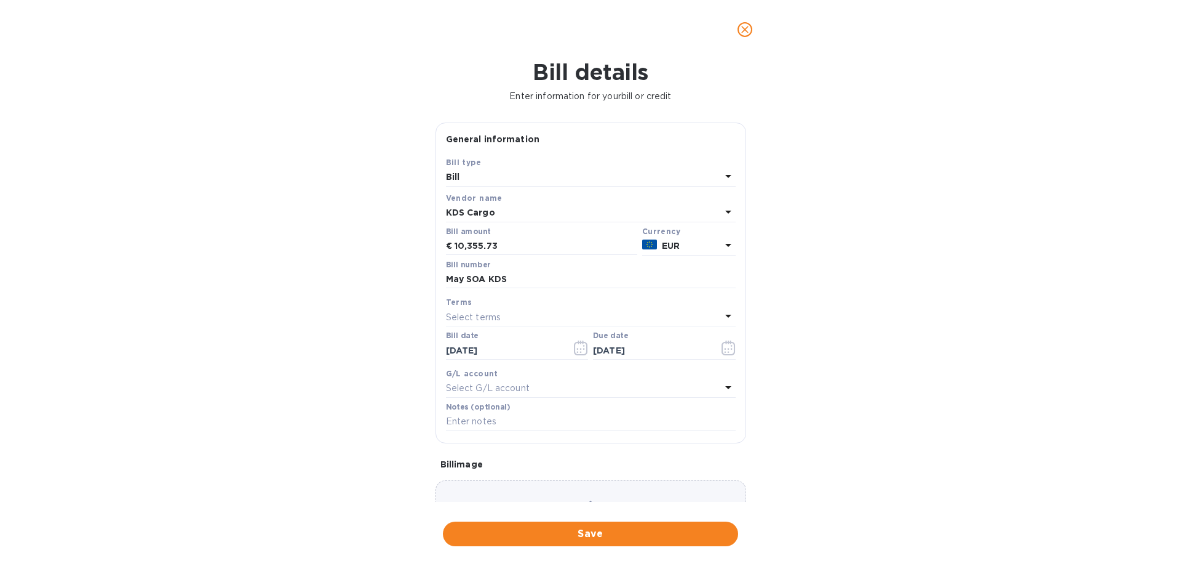
click at [914, 438] on div "2025 Mon, Aug [DATE] Mo Tu We Th Fr Sa 27 28 29 30 31 1 2 3 4 5 6 7 8 9 10 11 1…" at bounding box center [590, 283] width 1181 height 566
drag, startPoint x: 573, startPoint y: 524, endPoint x: 593, endPoint y: 513, distance: 22.3
click at [575, 522] on button "Save" at bounding box center [590, 533] width 295 height 25
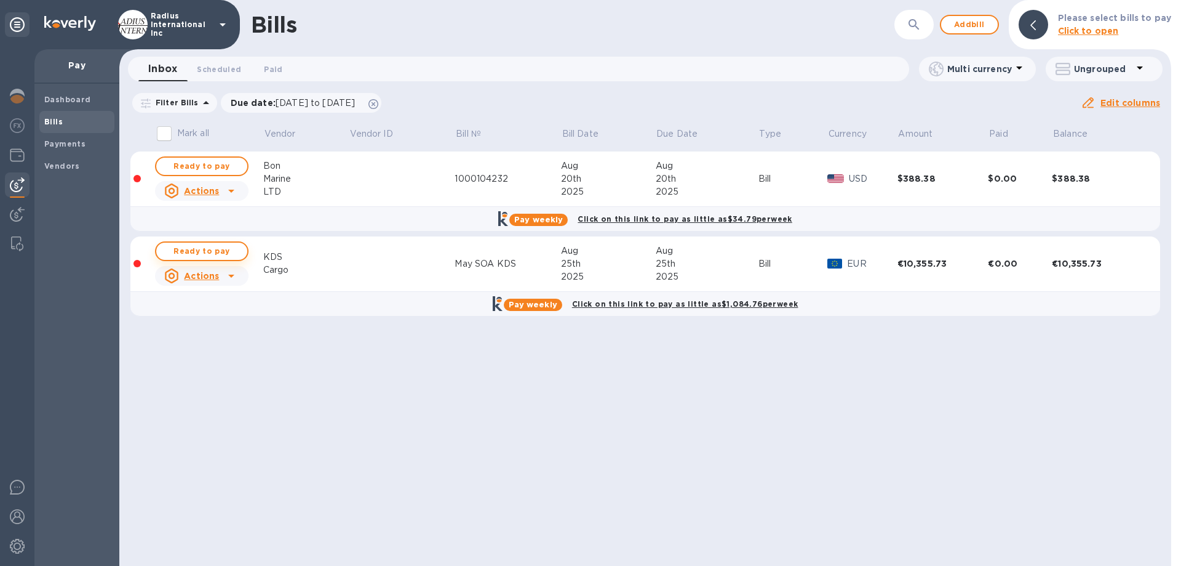
click at [225, 247] on span "Ready to pay" at bounding box center [201, 251] width 71 height 15
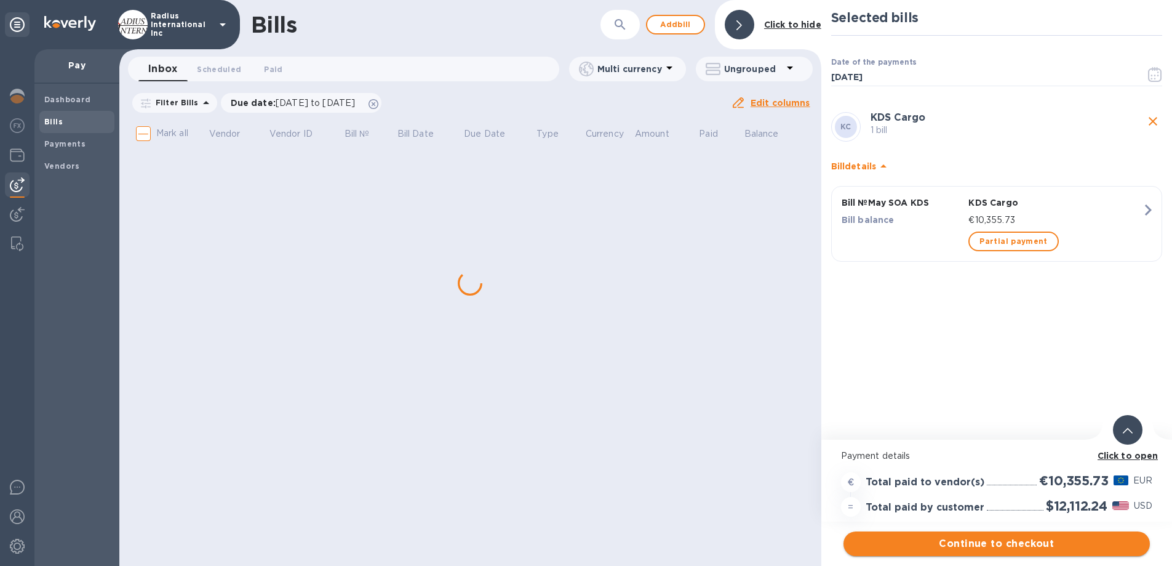
click at [1003, 543] on span "Continue to checkout" at bounding box center [997, 543] width 287 height 15
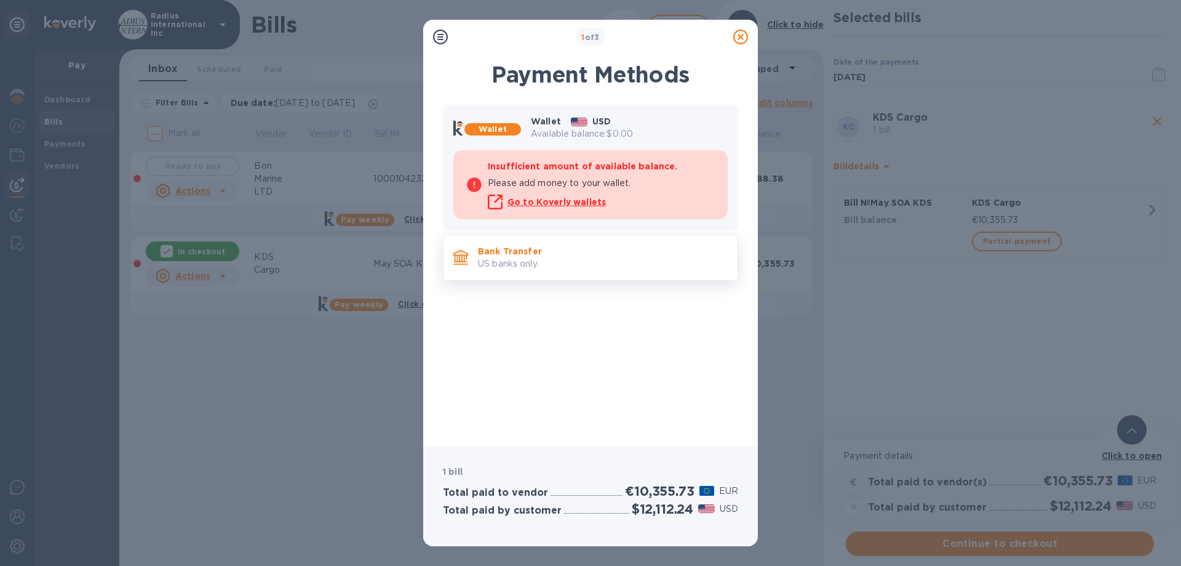
click at [551, 256] on p "Bank Transfer" at bounding box center [603, 251] width 250 height 12
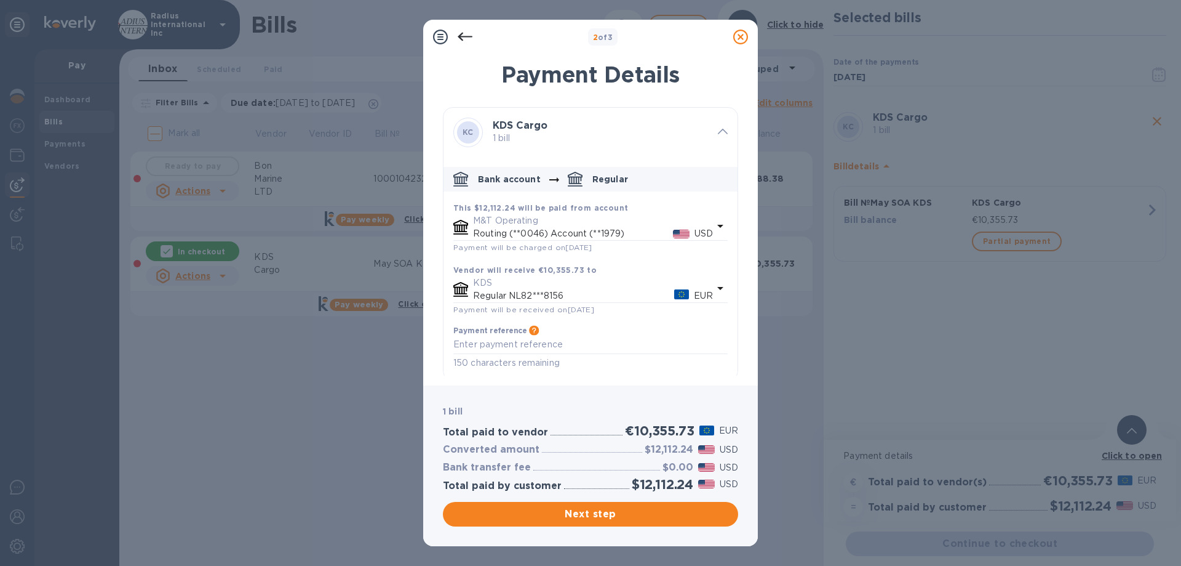
click at [669, 512] on span "Next step" at bounding box center [591, 513] width 276 height 15
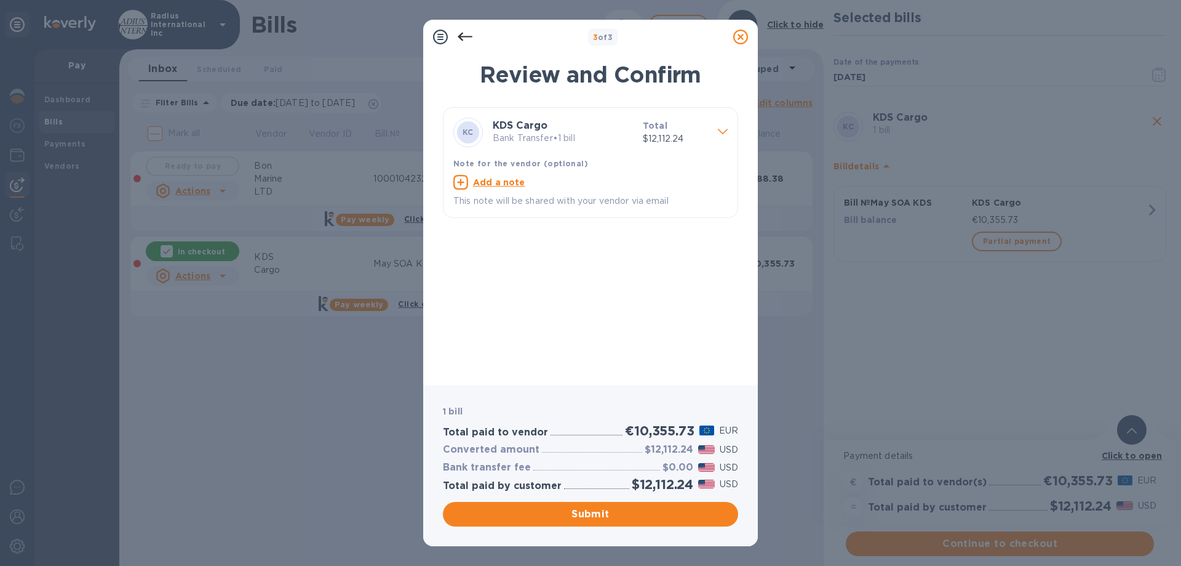
click at [652, 510] on span "Submit" at bounding box center [591, 513] width 276 height 15
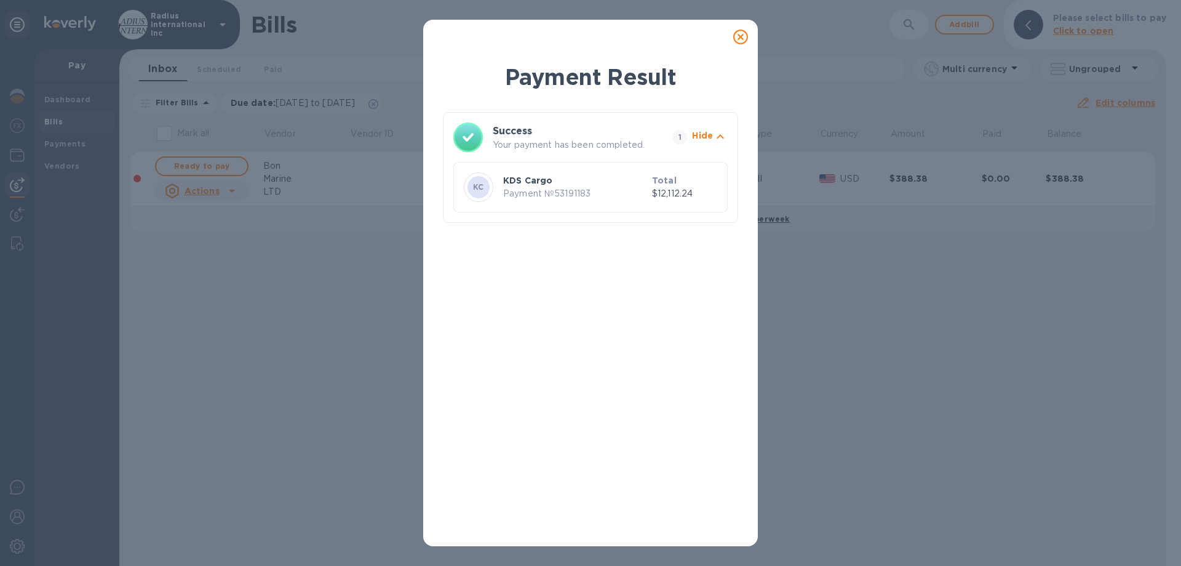
click at [736, 31] on icon at bounding box center [741, 37] width 15 height 15
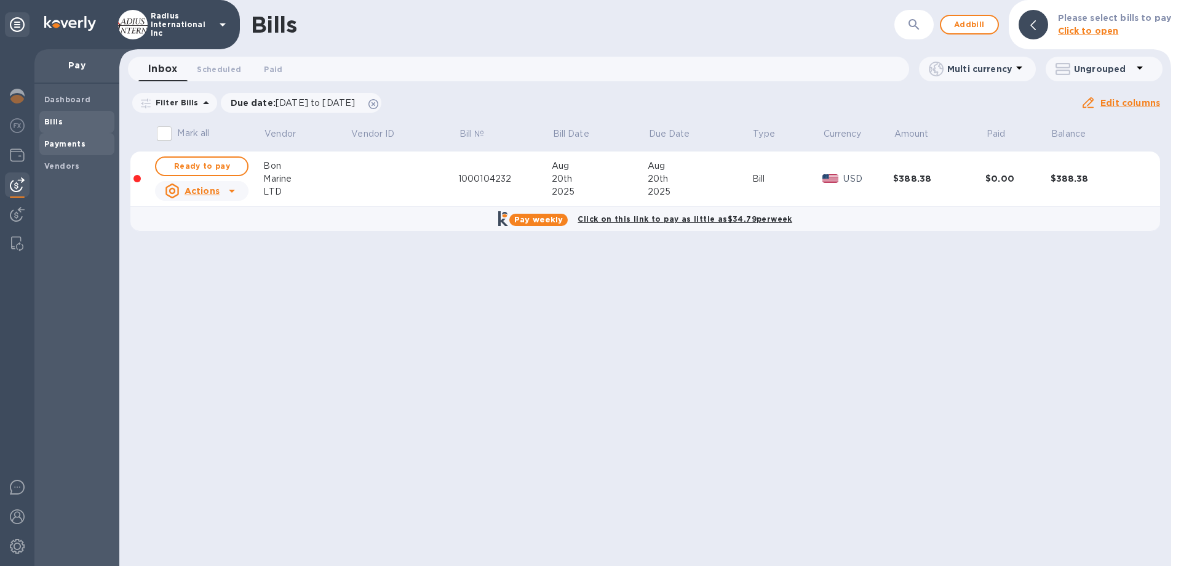
click at [70, 142] on b "Payments" at bounding box center [64, 143] width 41 height 9
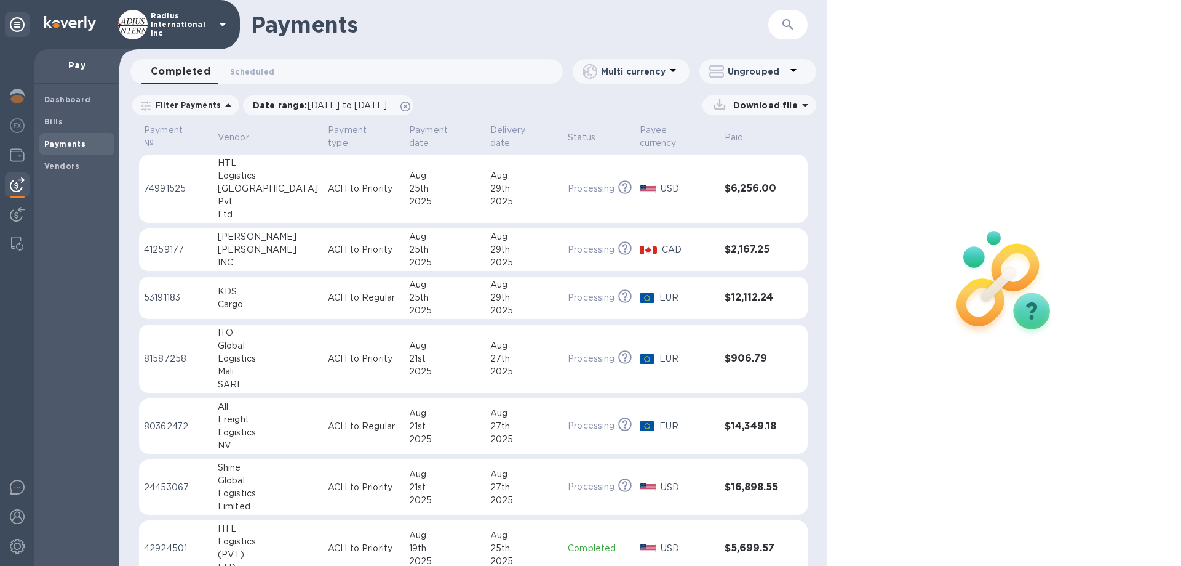
drag, startPoint x: 287, startPoint y: 287, endPoint x: 348, endPoint y: 298, distance: 62.6
click at [287, 298] on div "Cargo" at bounding box center [268, 304] width 100 height 13
